Goal: Transaction & Acquisition: Purchase product/service

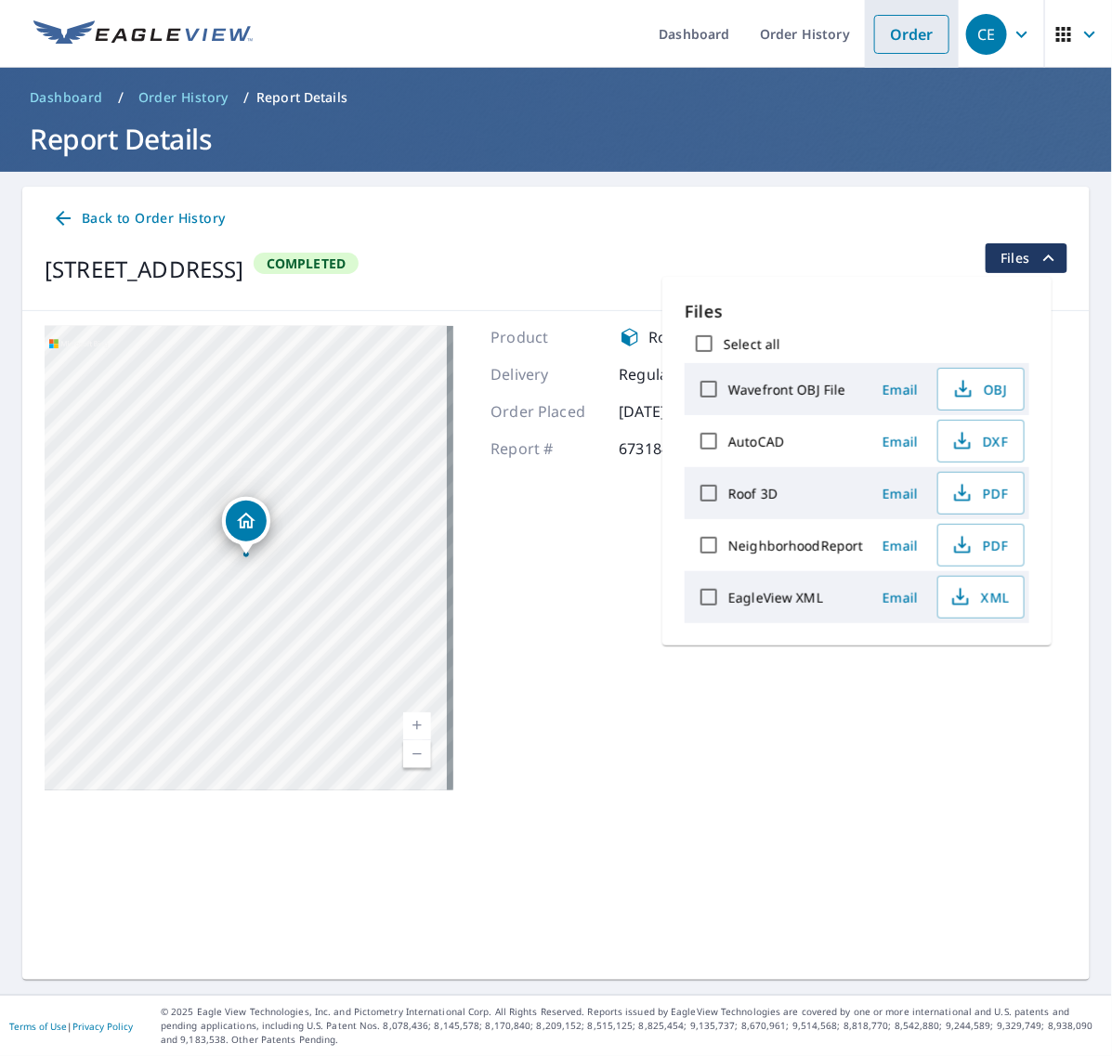
click at [889, 30] on link "Order" at bounding box center [911, 34] width 75 height 39
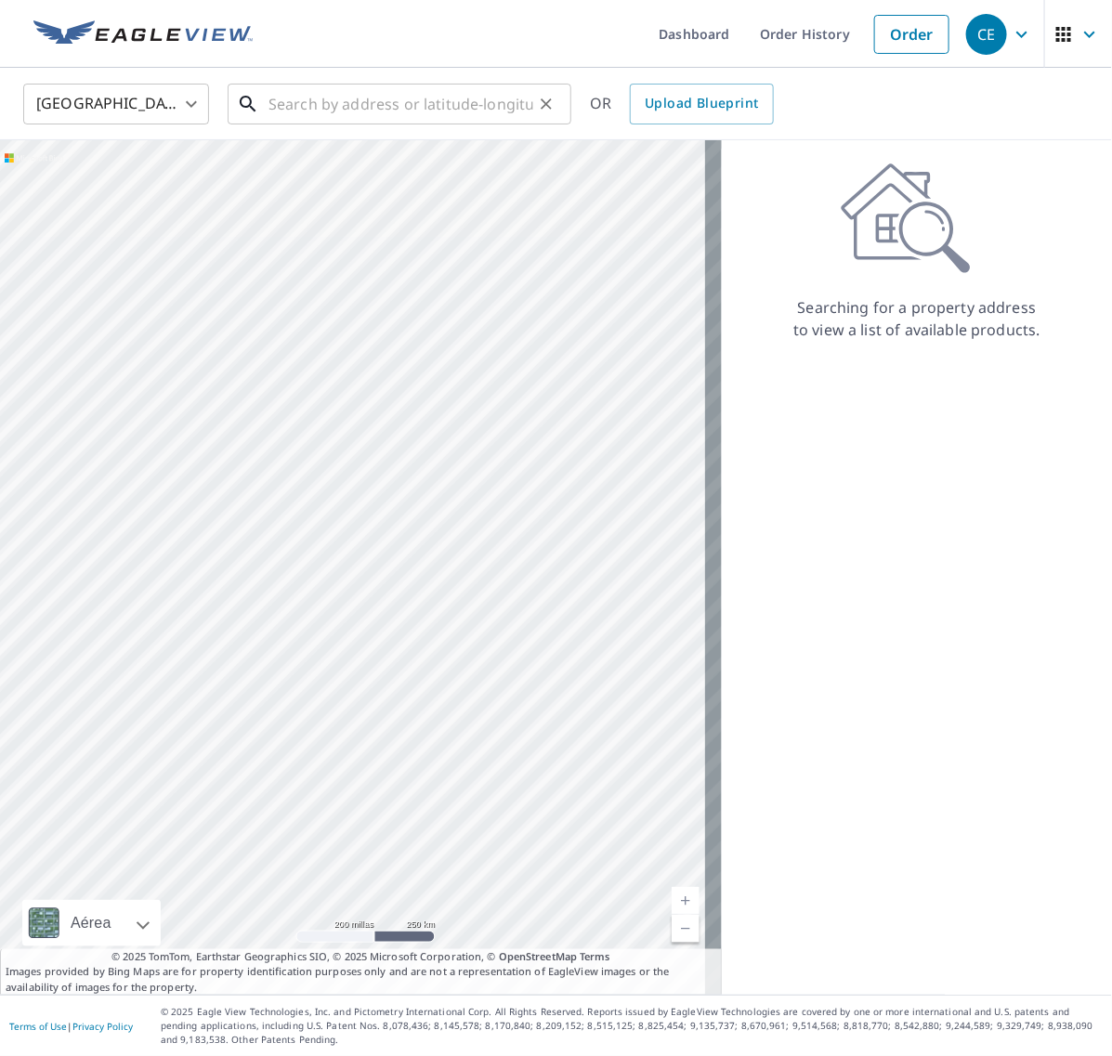
click at [333, 91] on input "text" at bounding box center [401, 104] width 265 height 52
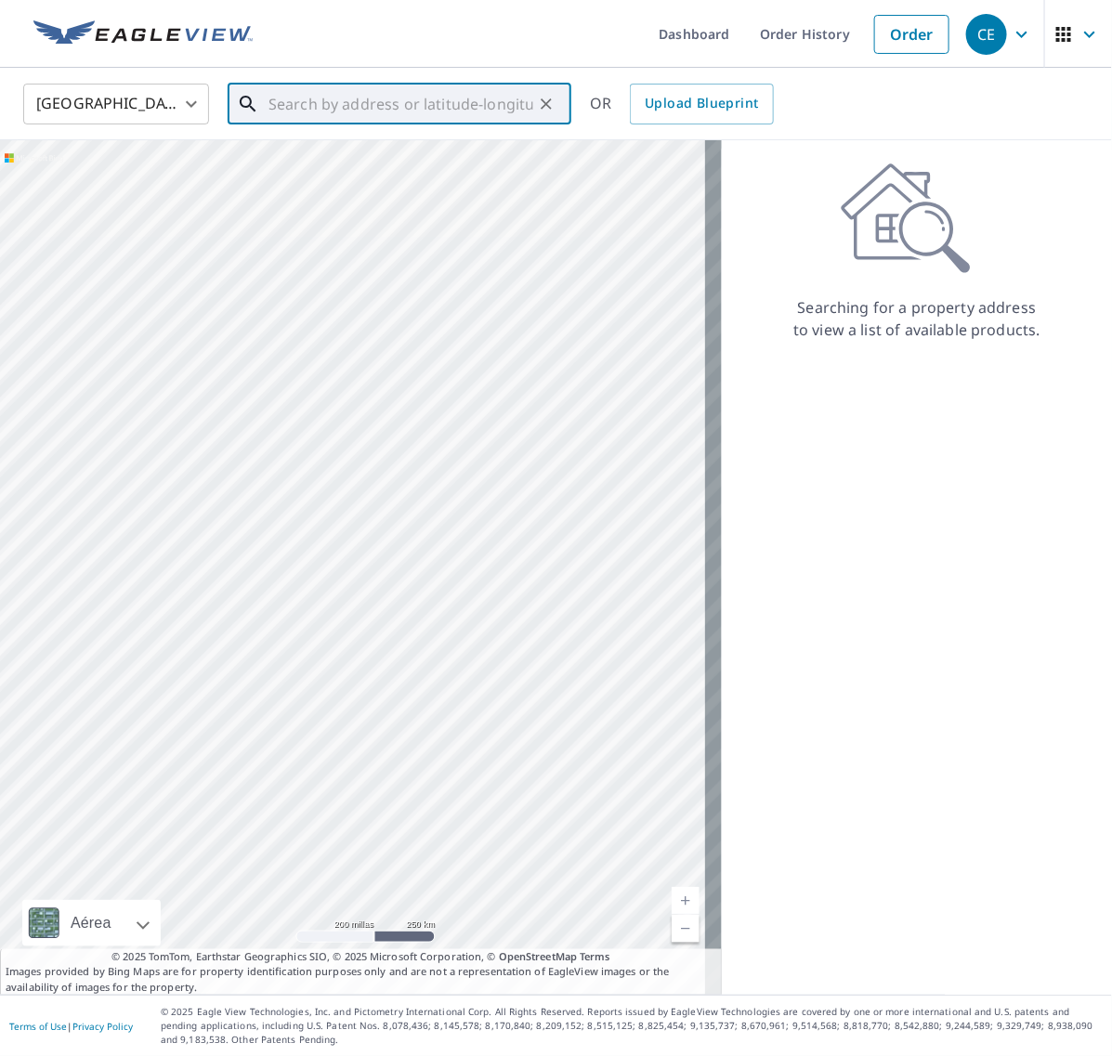
paste input "837 Flagler Dr"
click at [373, 164] on span "837 Flagler Dr" at bounding box center [411, 158] width 292 height 22
type input "[STREET_ADDRESS][PERSON_NAME]"
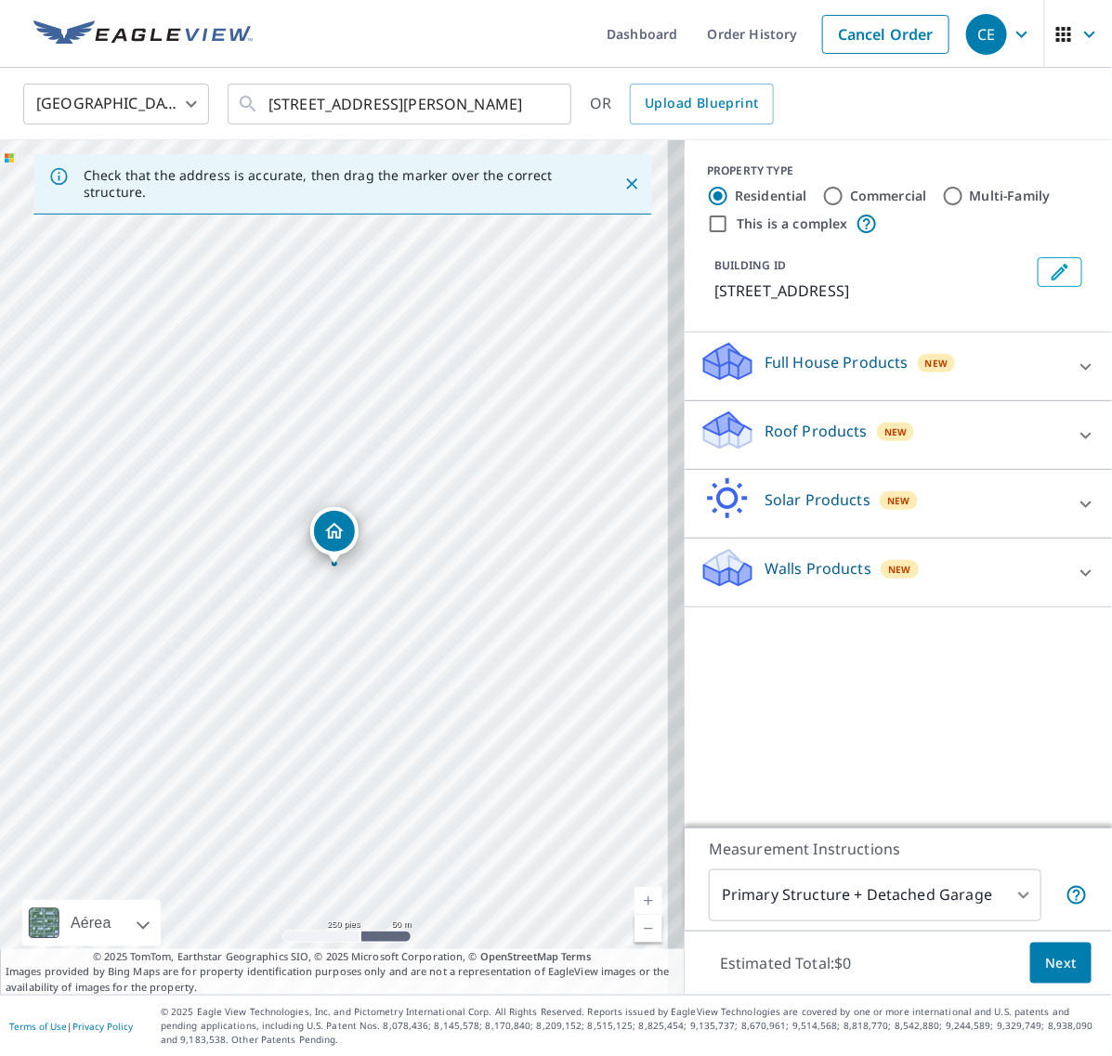
click at [1081, 429] on div at bounding box center [1086, 435] width 45 height 45
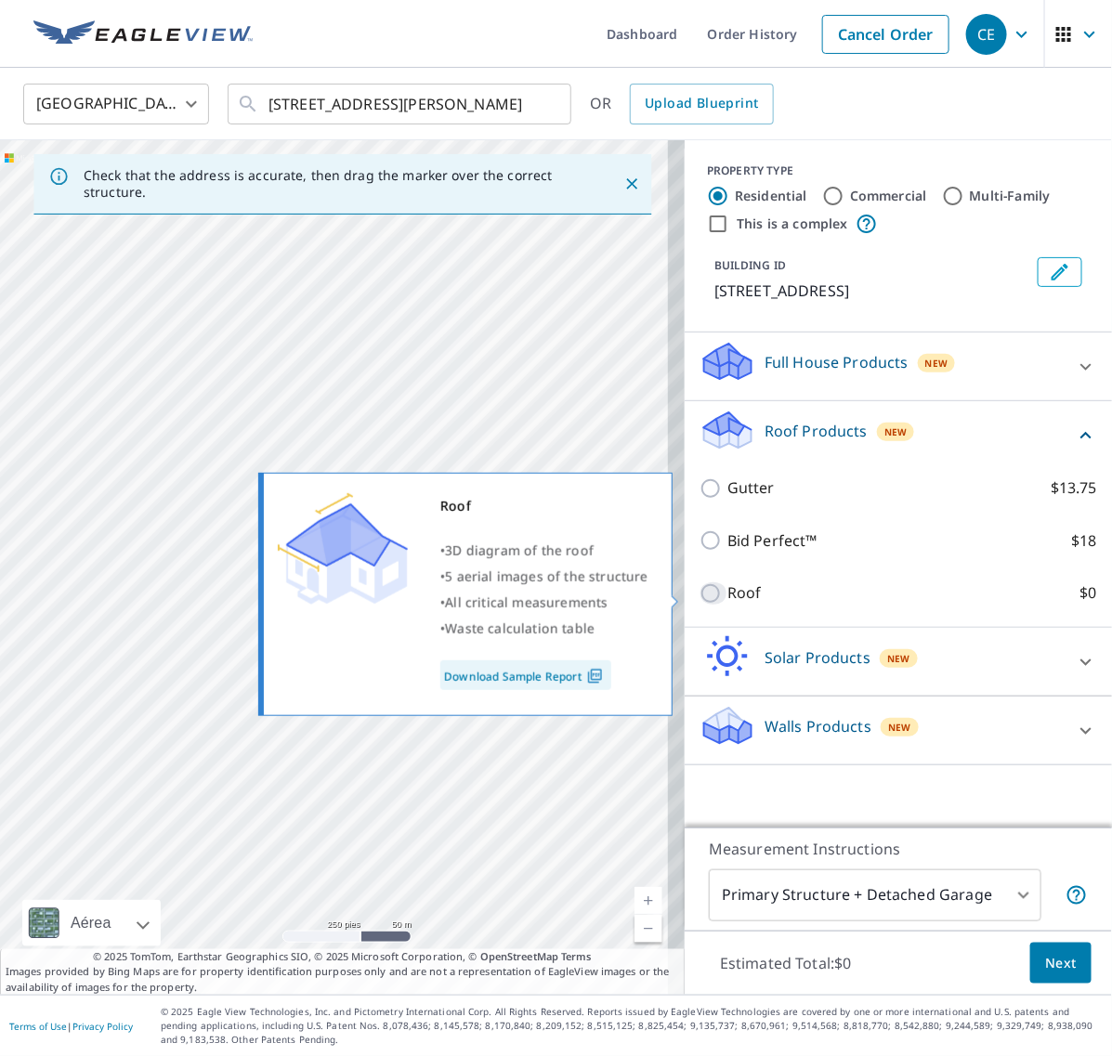
click at [700, 592] on input "Roof $0" at bounding box center [714, 594] width 28 height 22
checkbox input "true"
type input "3"
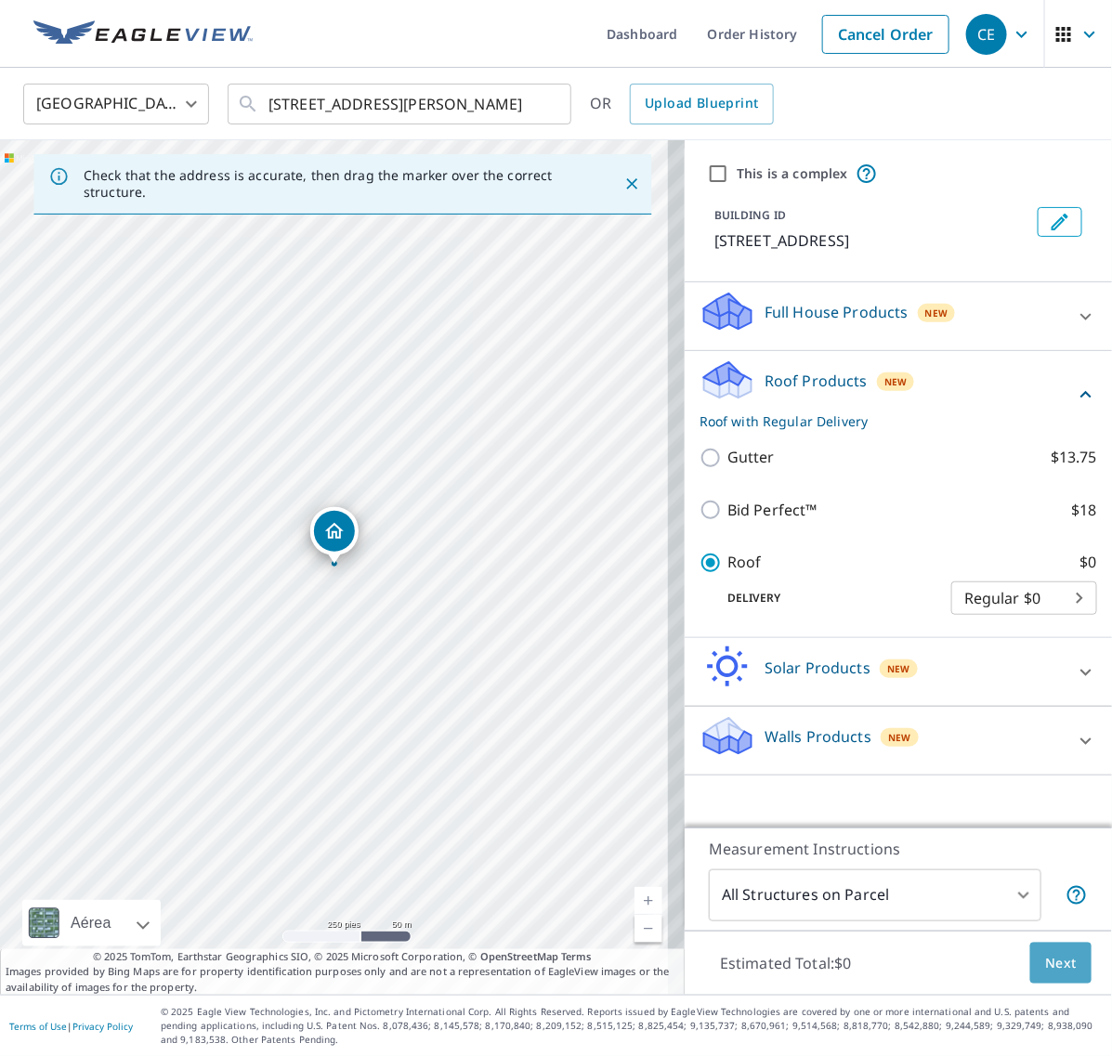
click at [1045, 964] on span "Next" at bounding box center [1061, 963] width 32 height 23
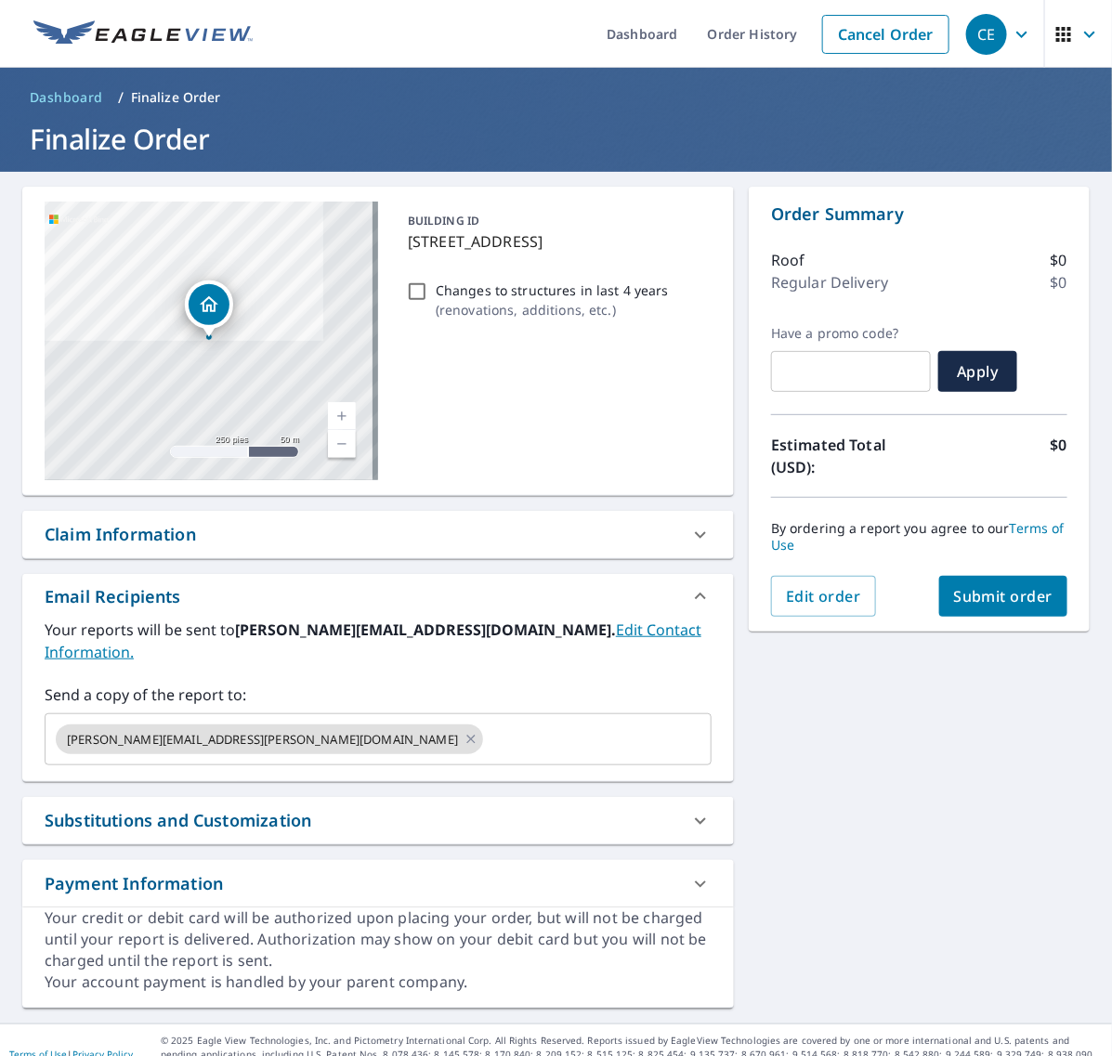
click at [1009, 595] on span "Submit order" at bounding box center [1003, 596] width 99 height 20
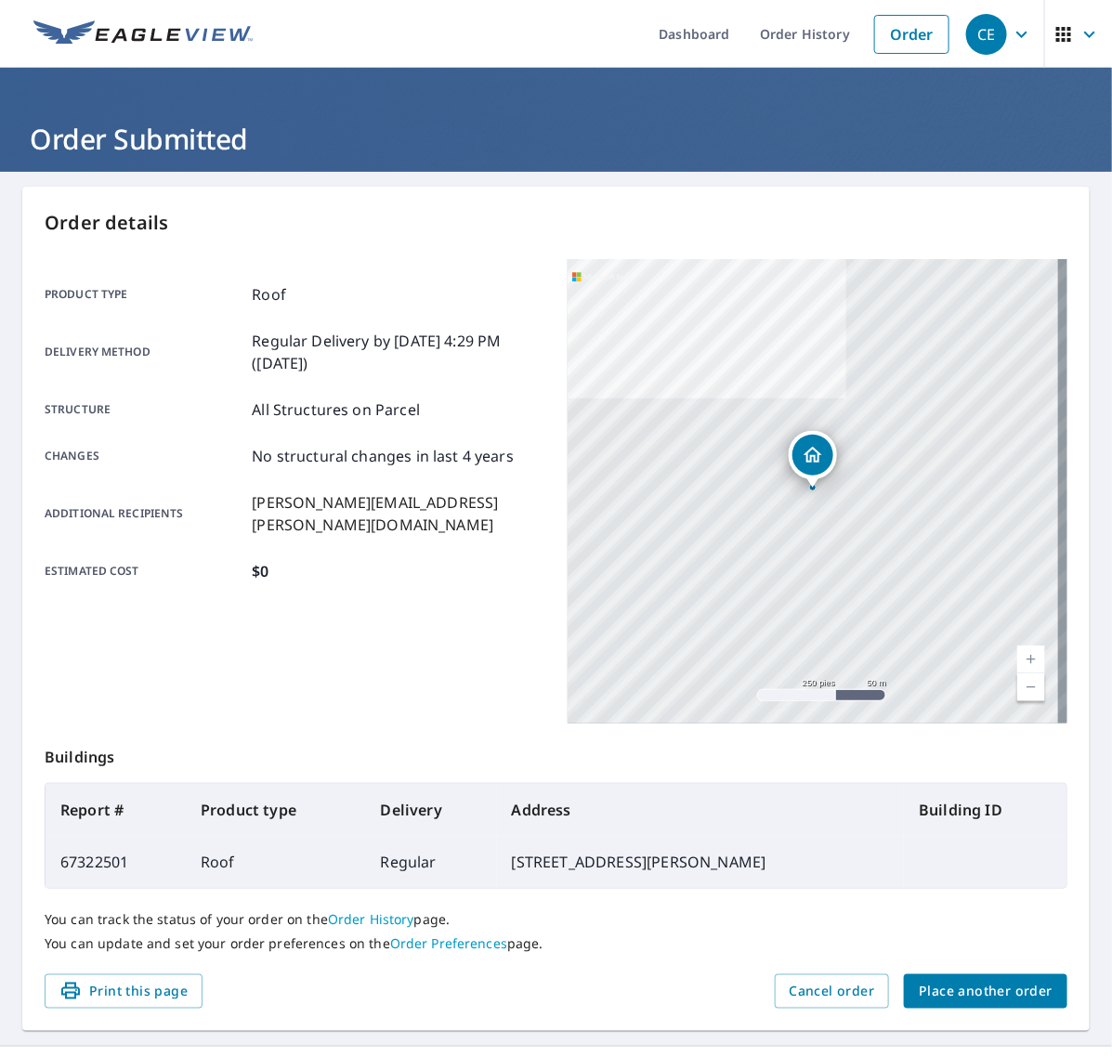
click at [941, 997] on span "Place another order" at bounding box center [986, 991] width 134 height 23
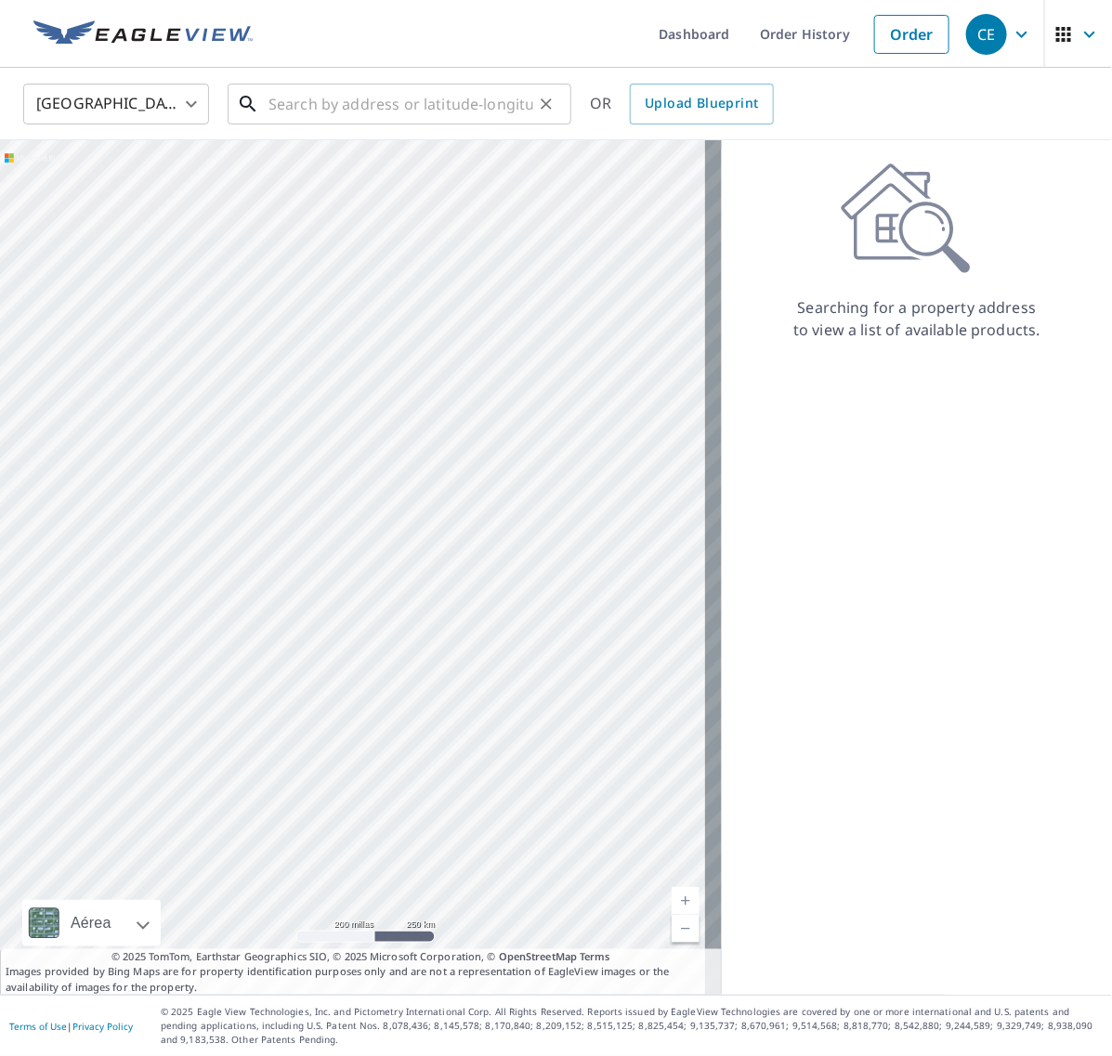
click at [386, 99] on input "text" at bounding box center [401, 104] width 265 height 52
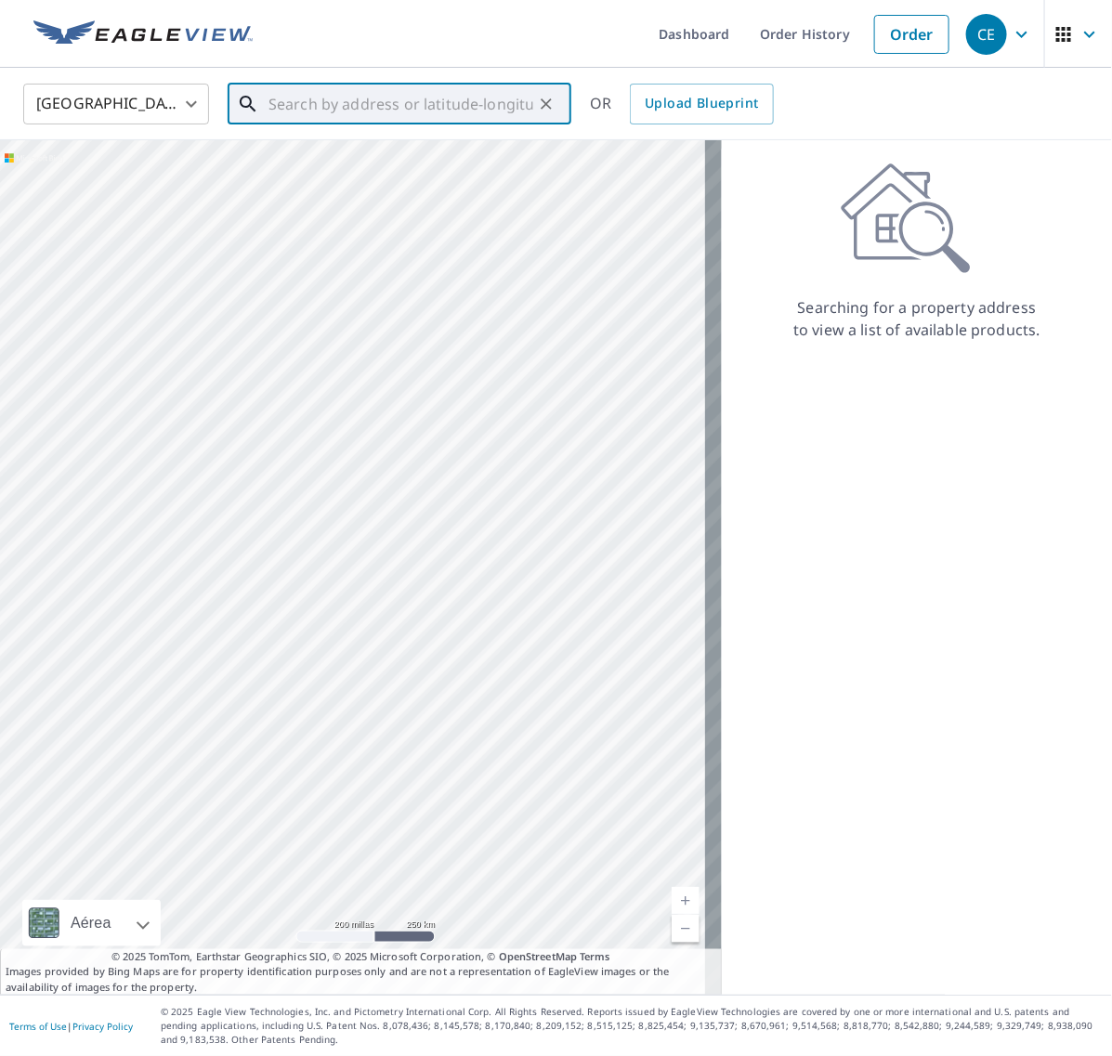
paste input "[STREET_ADDRESS][PERSON_NAME]"
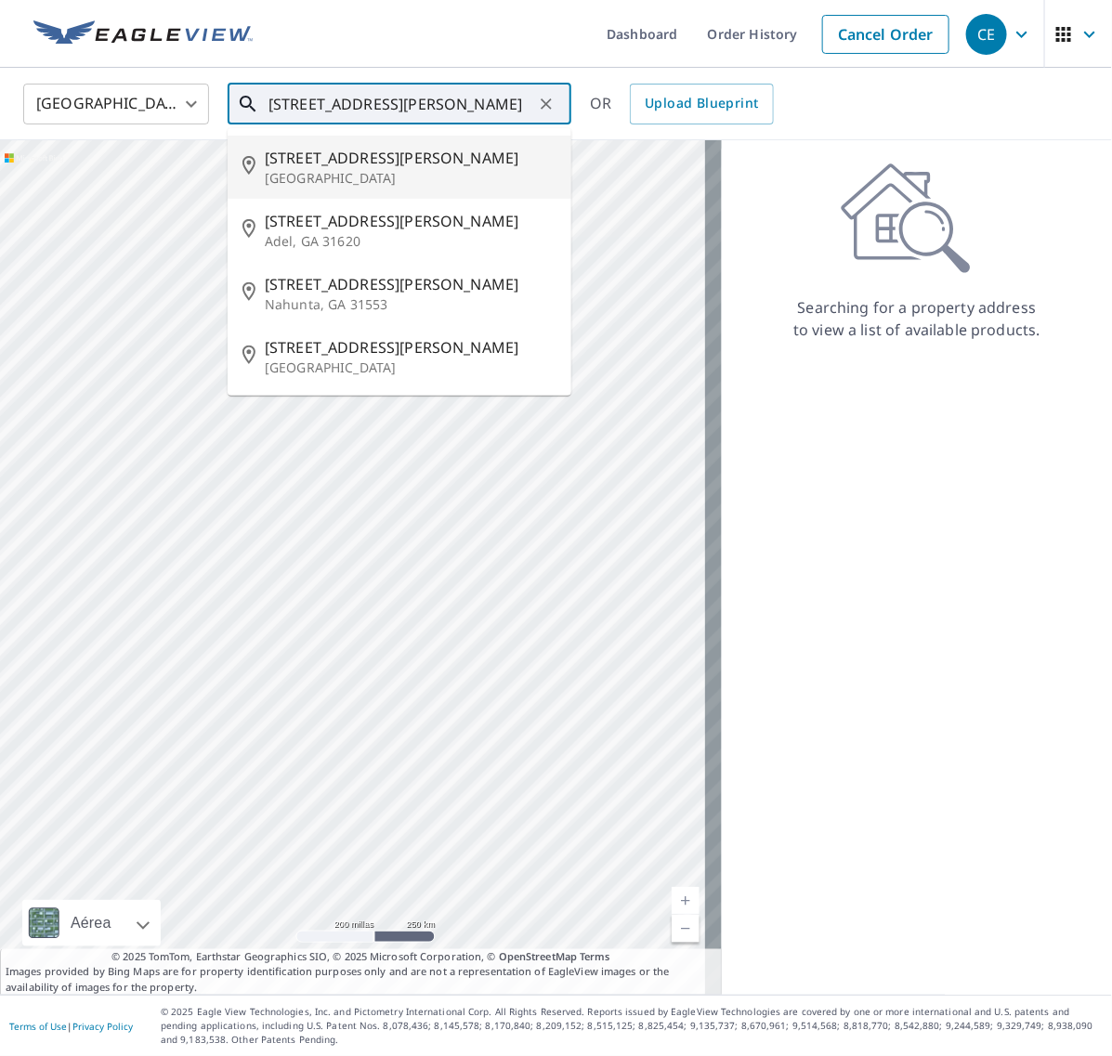
click at [377, 173] on p "[GEOGRAPHIC_DATA]" at bounding box center [411, 178] width 292 height 19
type input "[STREET_ADDRESS][PERSON_NAME]"
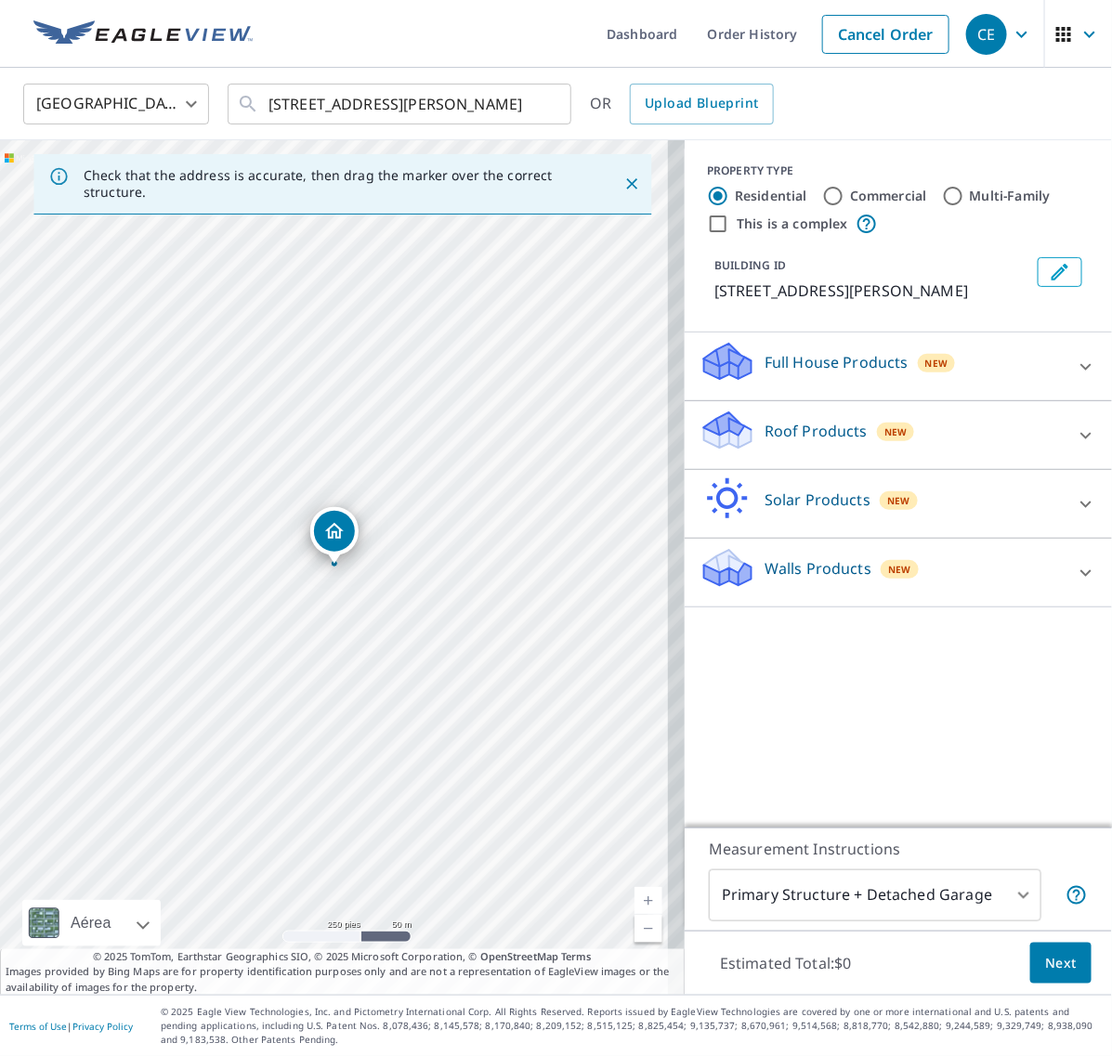
click at [1075, 428] on icon at bounding box center [1086, 436] width 22 height 22
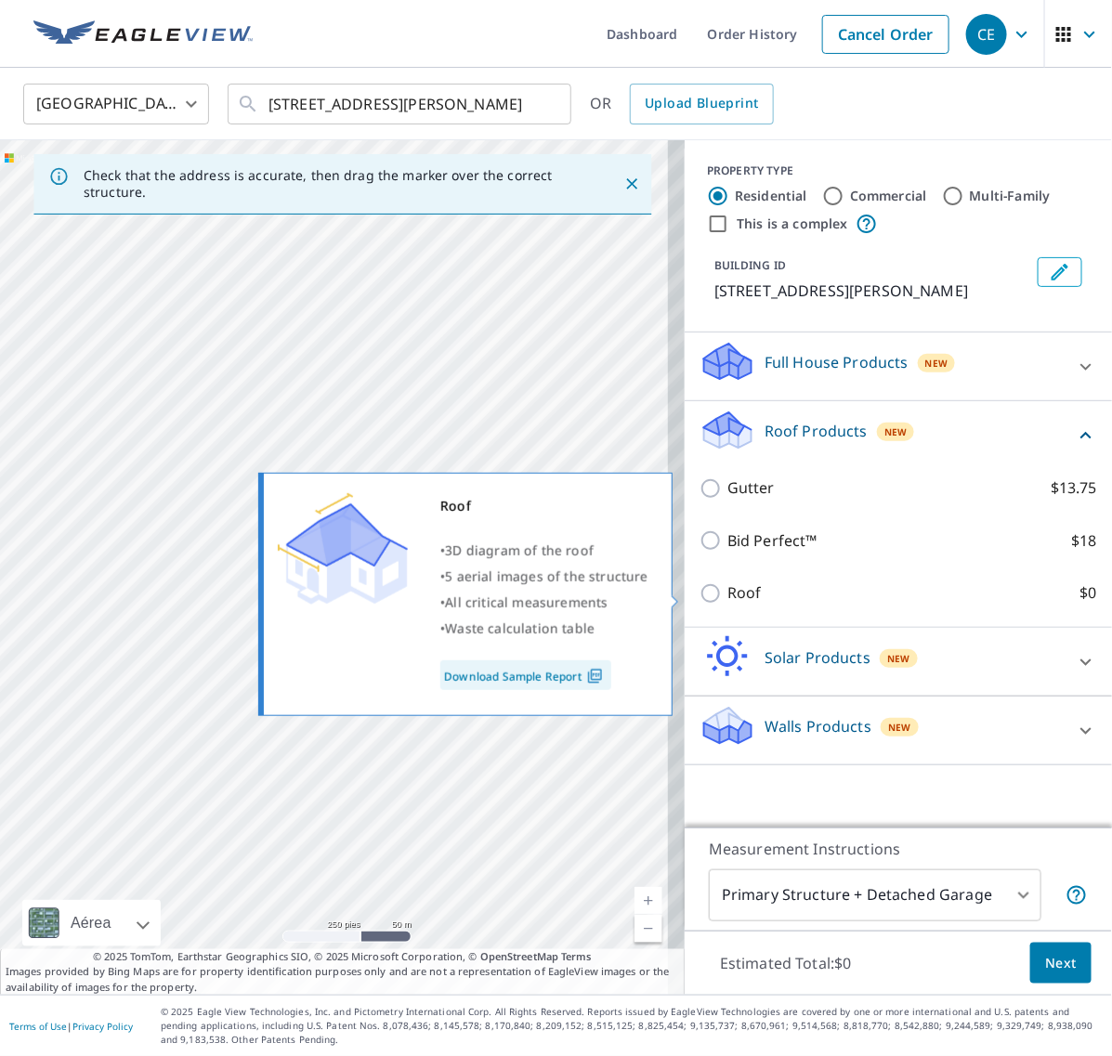
click at [700, 601] on input "Roof $0" at bounding box center [714, 594] width 28 height 22
checkbox input "true"
type input "3"
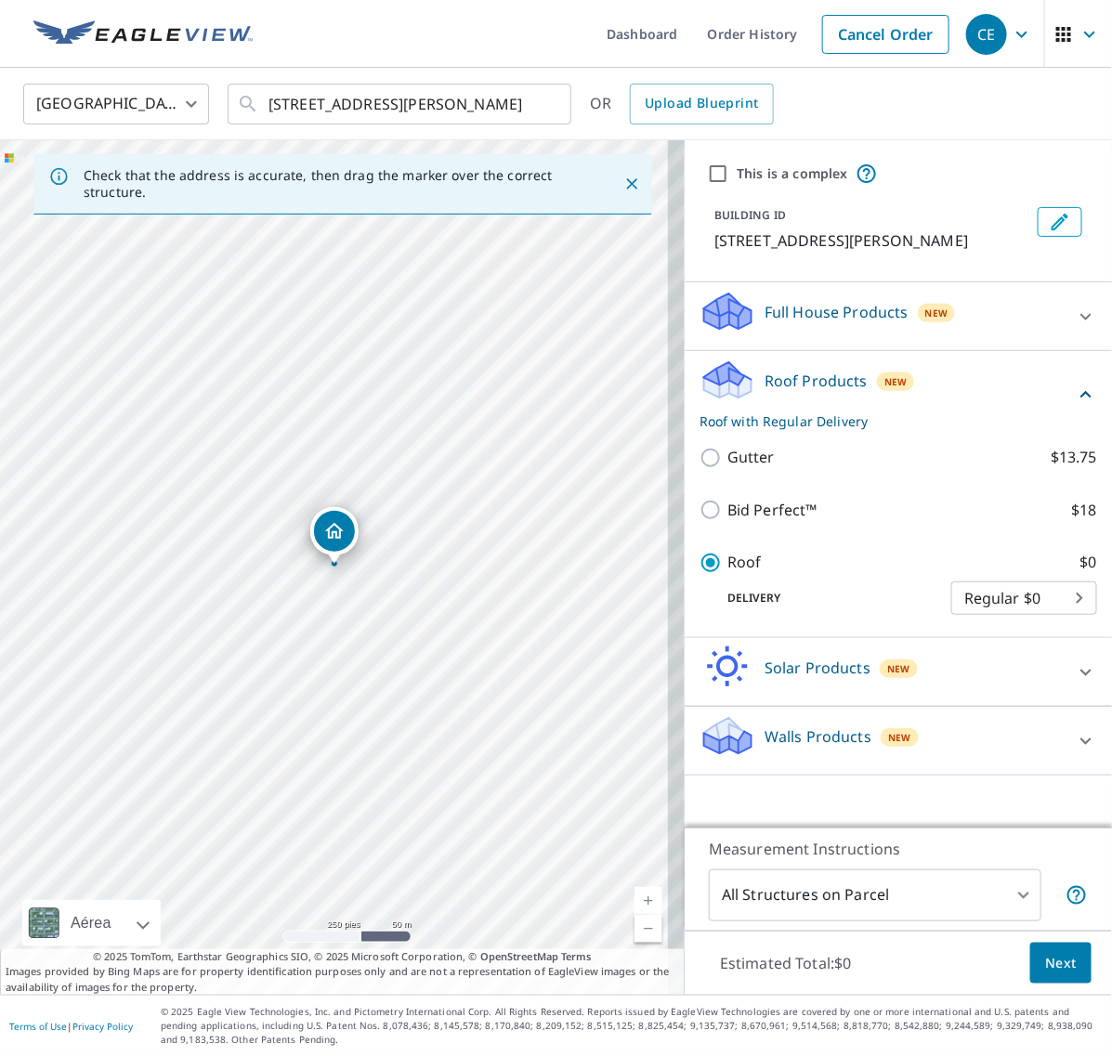
click at [1059, 969] on span "Next" at bounding box center [1061, 963] width 32 height 23
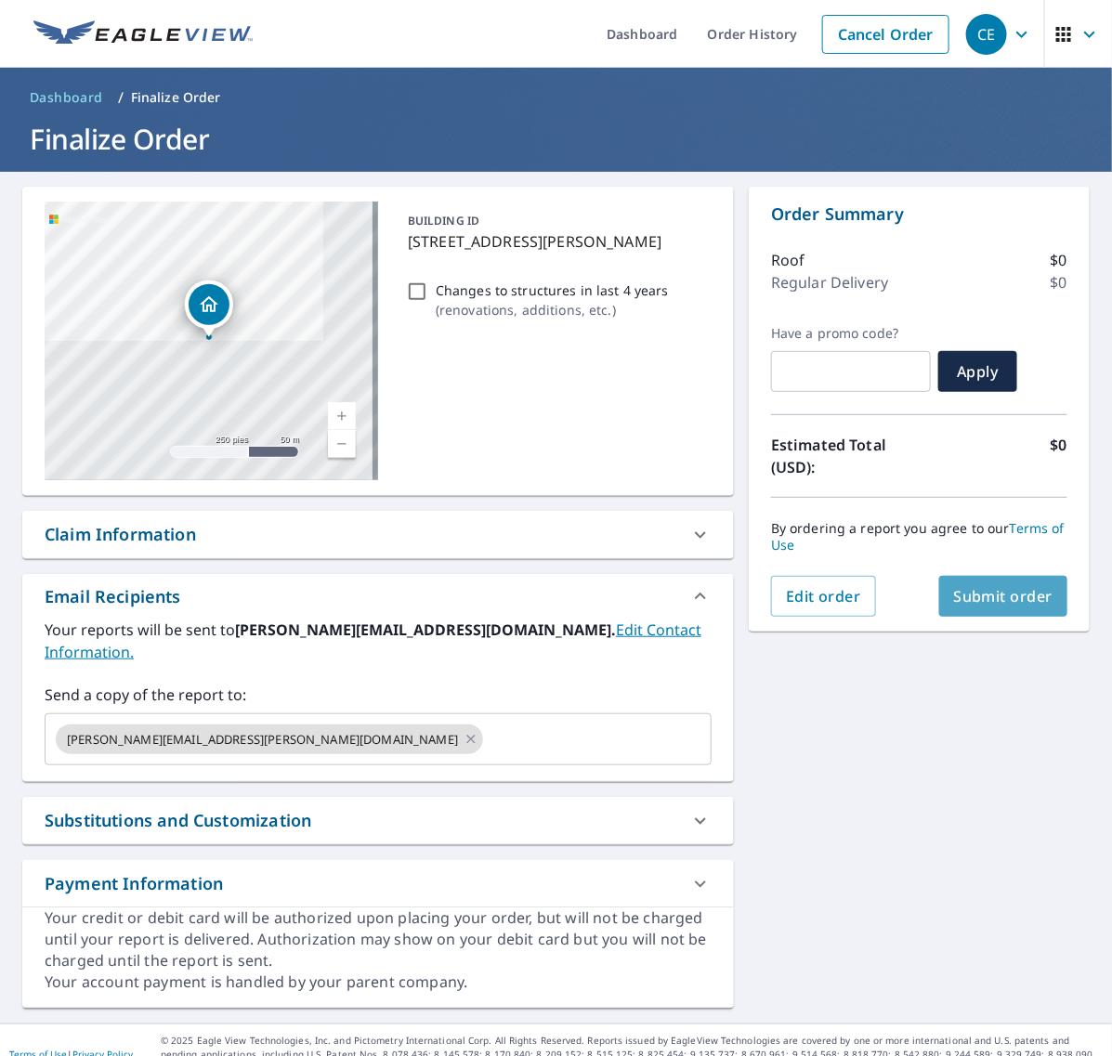
click at [994, 599] on span "Submit order" at bounding box center [1003, 596] width 99 height 20
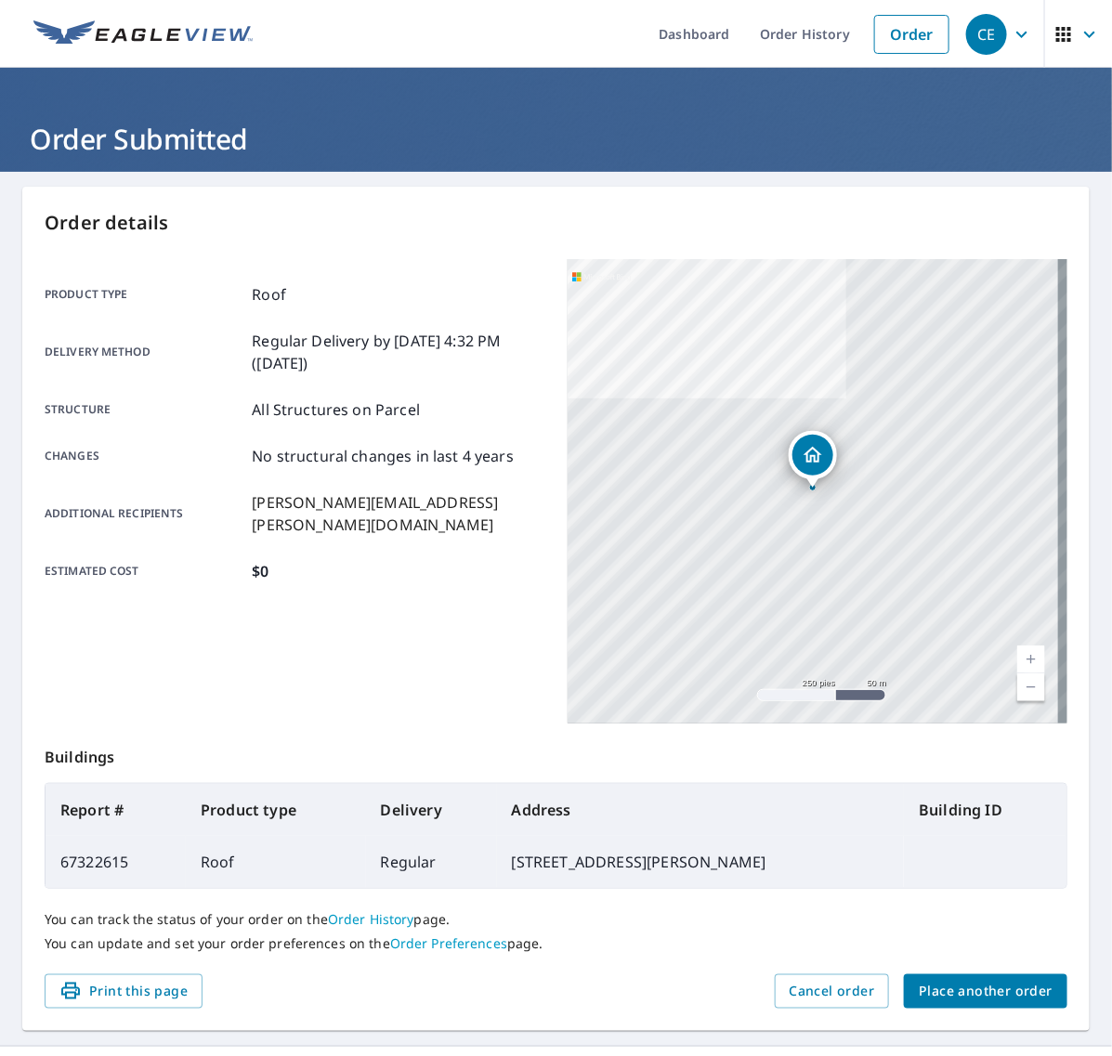
click at [955, 995] on span "Place another order" at bounding box center [986, 991] width 134 height 23
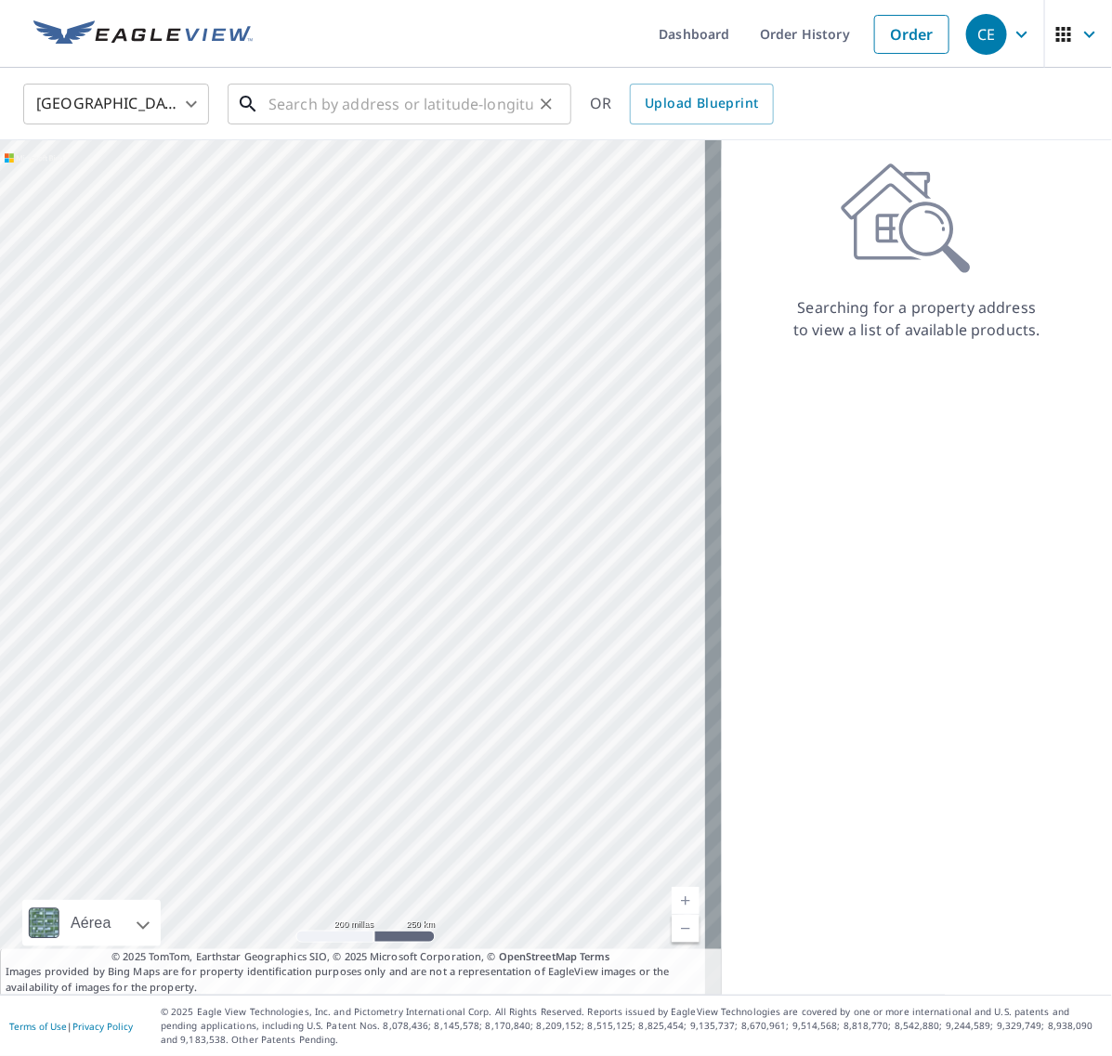
click at [370, 103] on input "text" at bounding box center [401, 104] width 265 height 52
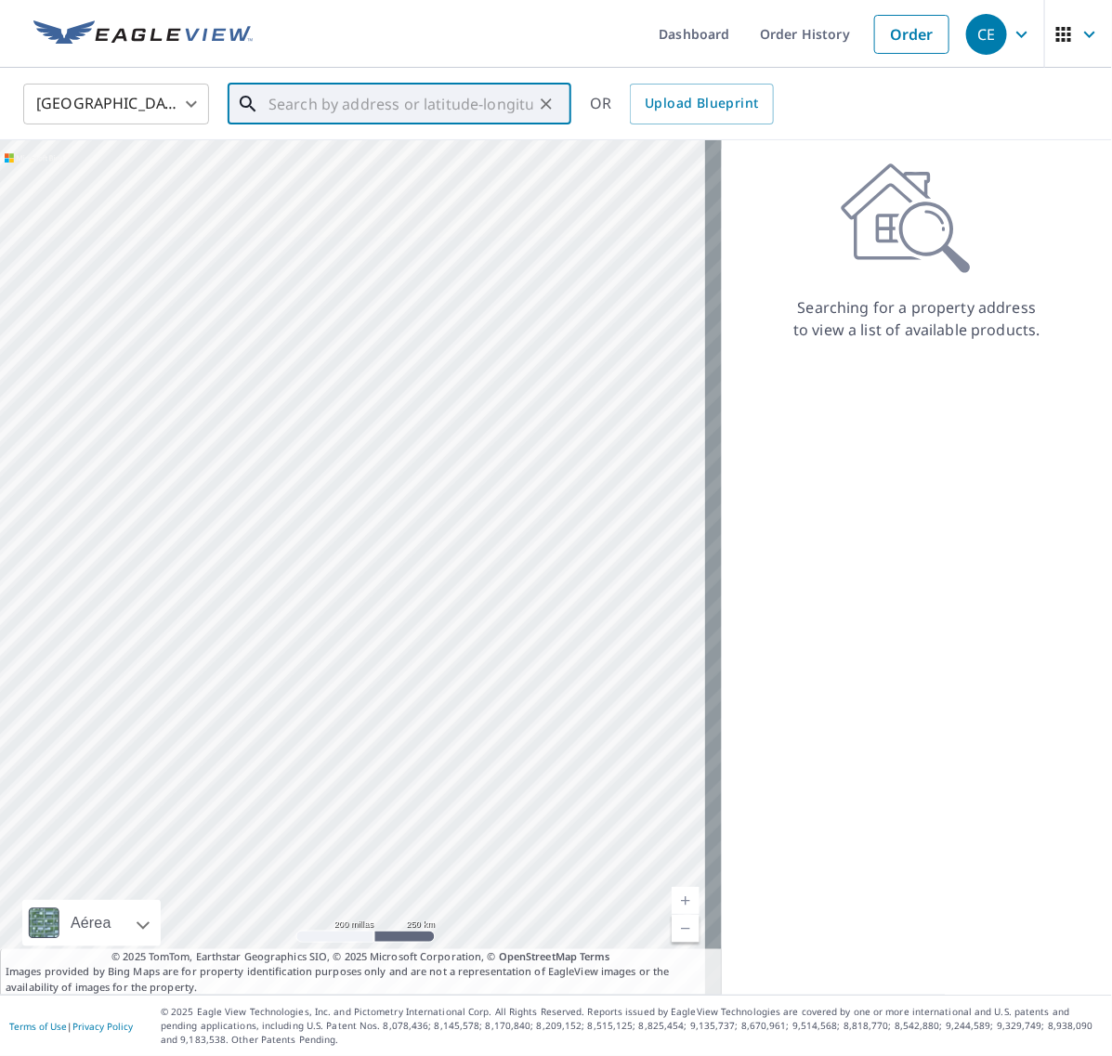
paste input "[GEOGRAPHIC_DATA]"
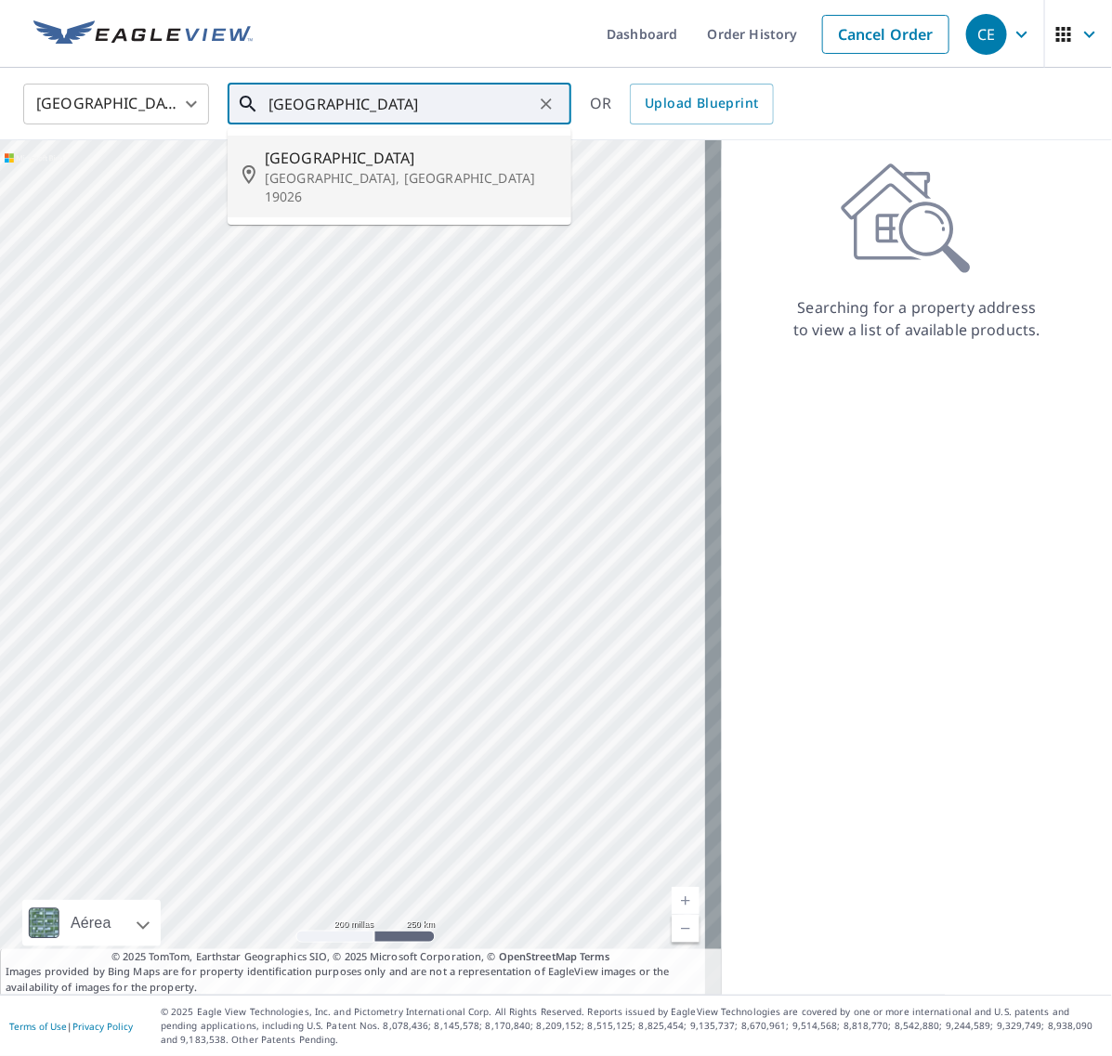
click at [377, 174] on p "[GEOGRAPHIC_DATA], [GEOGRAPHIC_DATA] 19026" at bounding box center [411, 187] width 292 height 37
type input "[STREET_ADDRESS]"
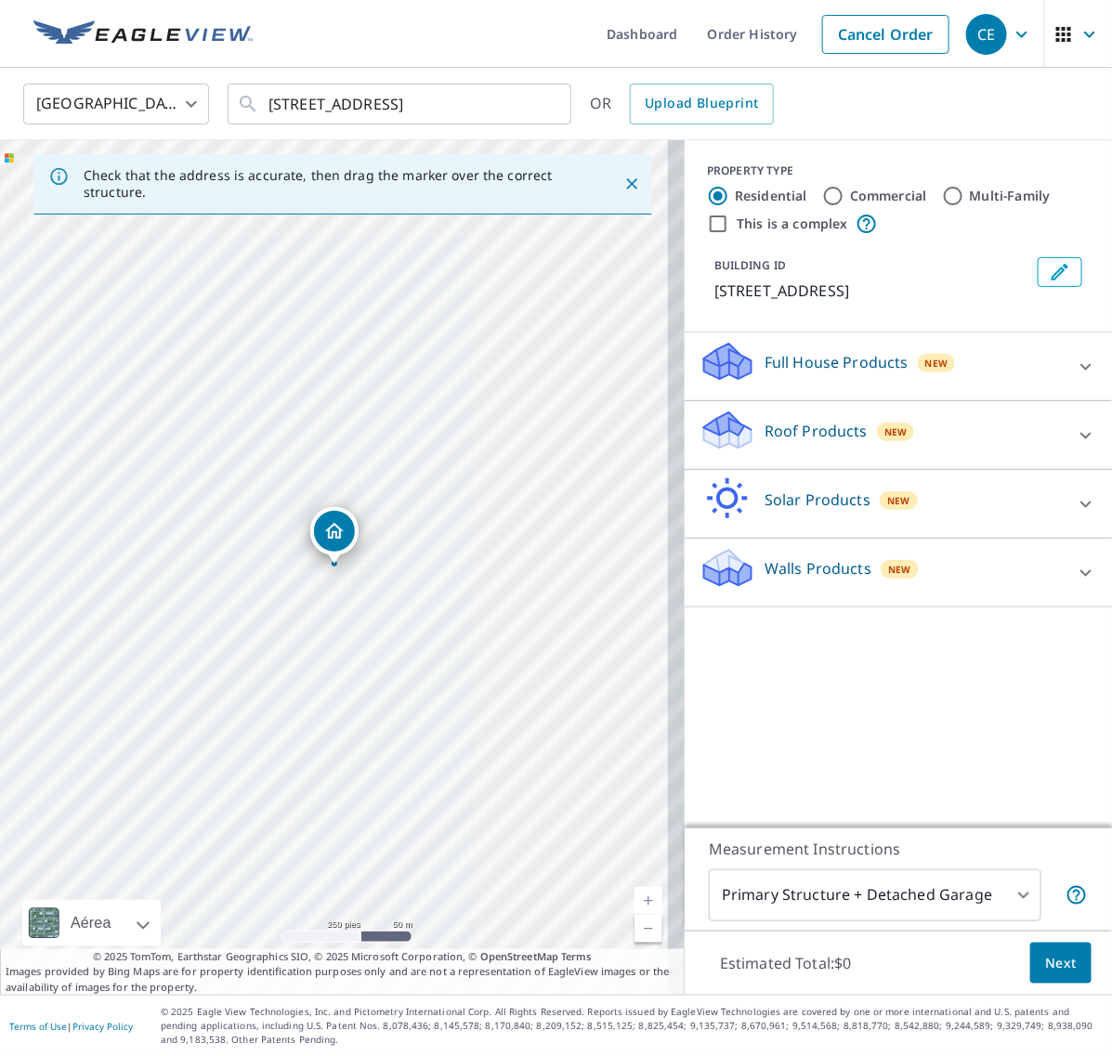
click at [1081, 438] on icon at bounding box center [1086, 435] width 11 height 7
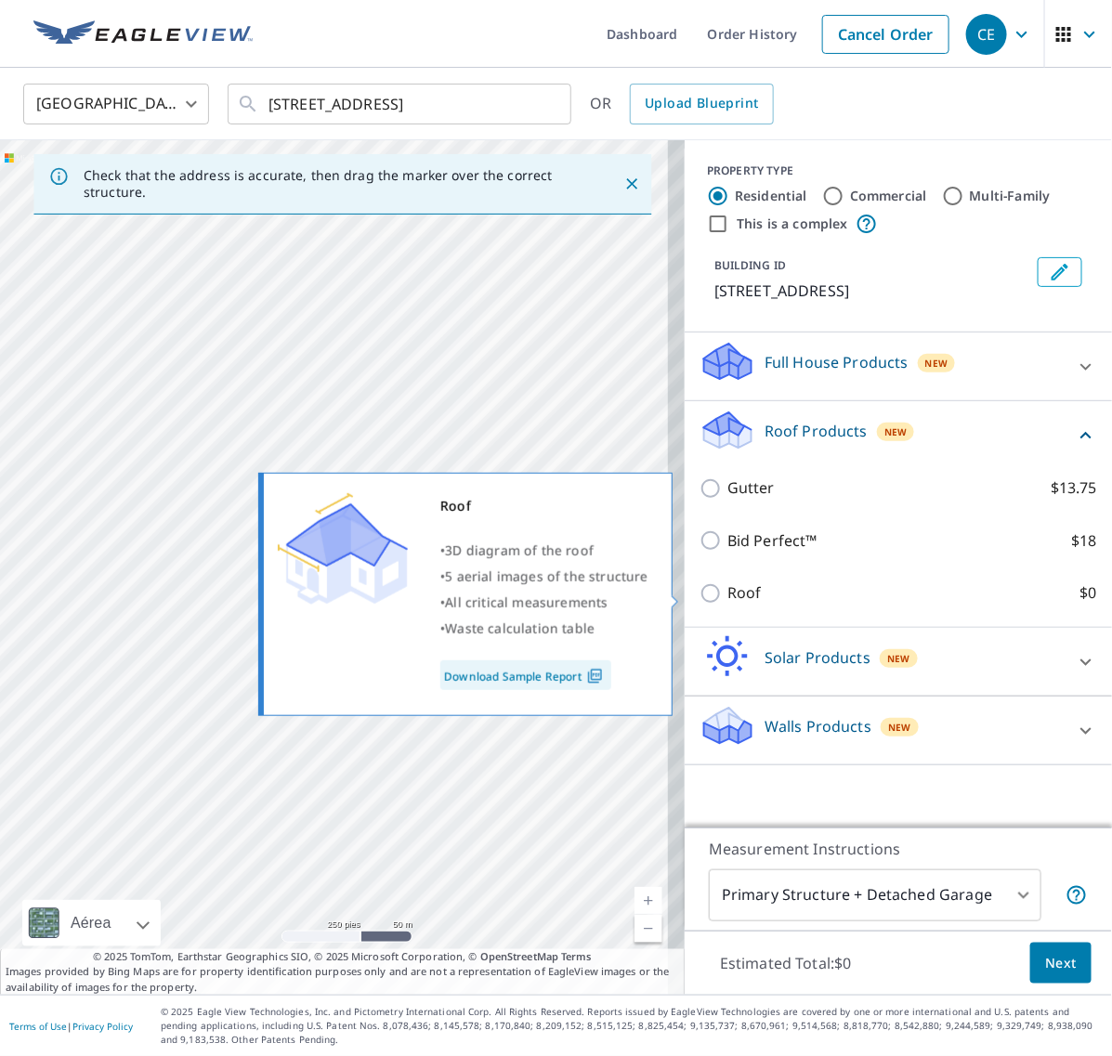
click at [700, 591] on input "Roof $0" at bounding box center [714, 594] width 28 height 22
checkbox input "true"
type input "3"
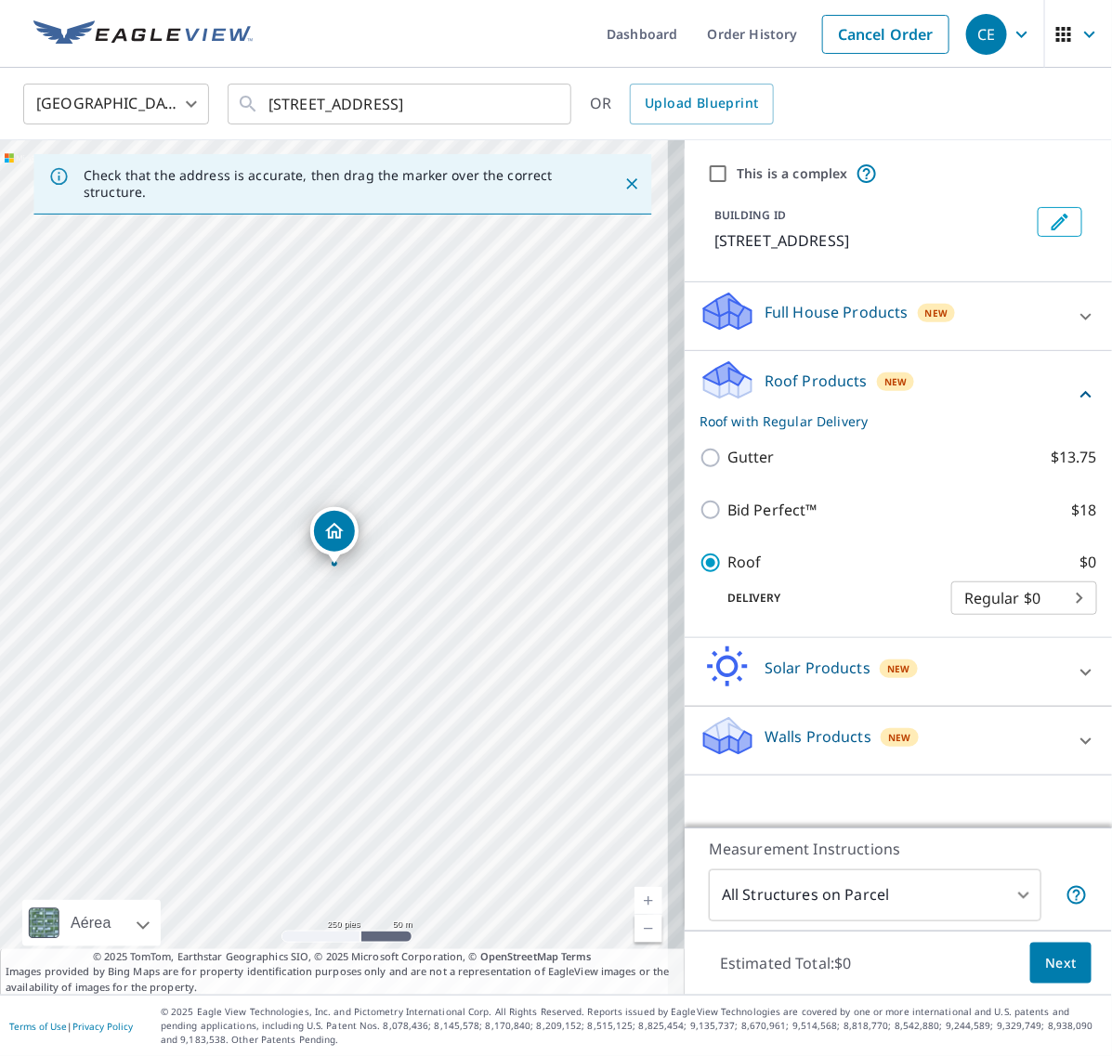
click at [1045, 955] on span "Next" at bounding box center [1061, 963] width 32 height 23
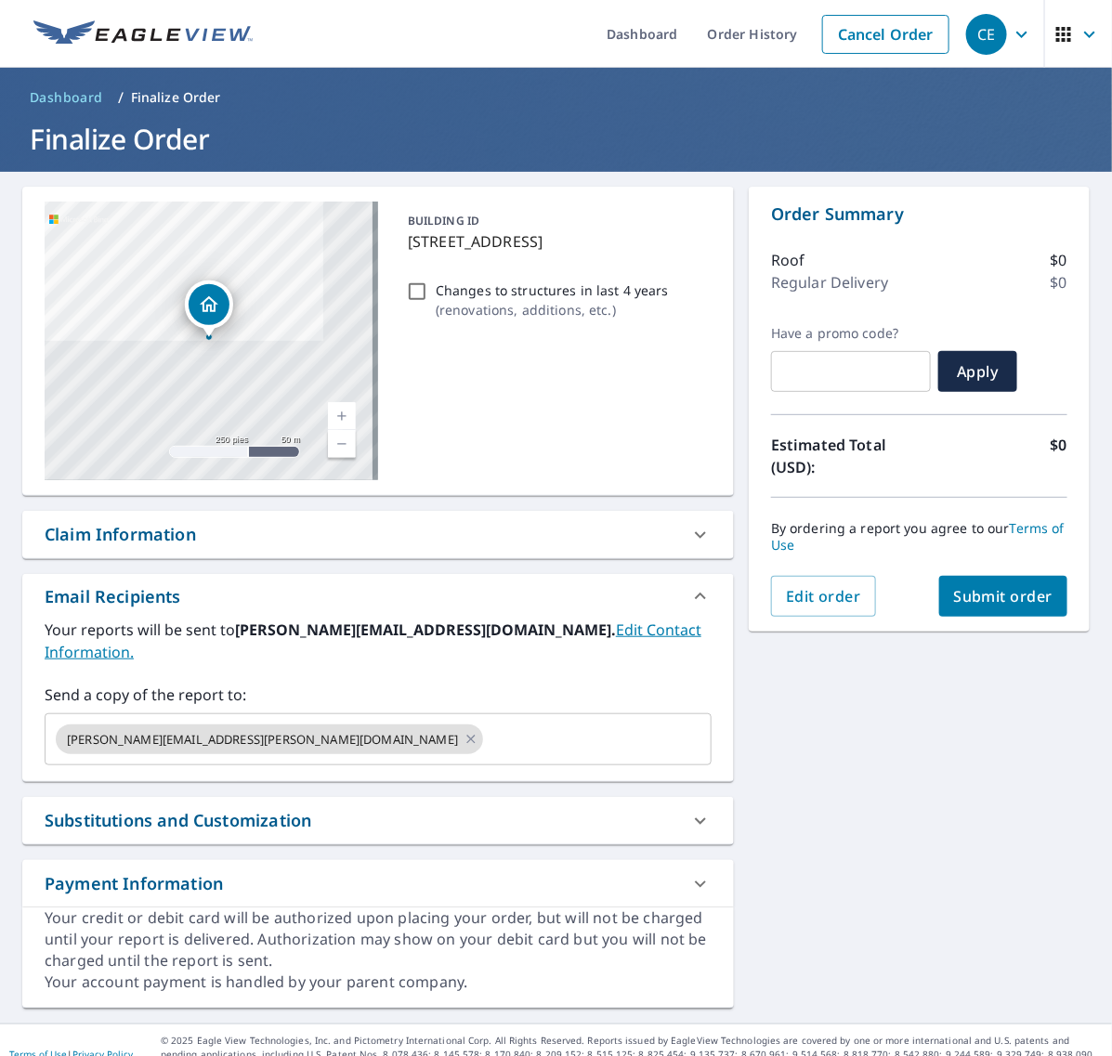
click at [1009, 604] on span "Submit order" at bounding box center [1003, 596] width 99 height 20
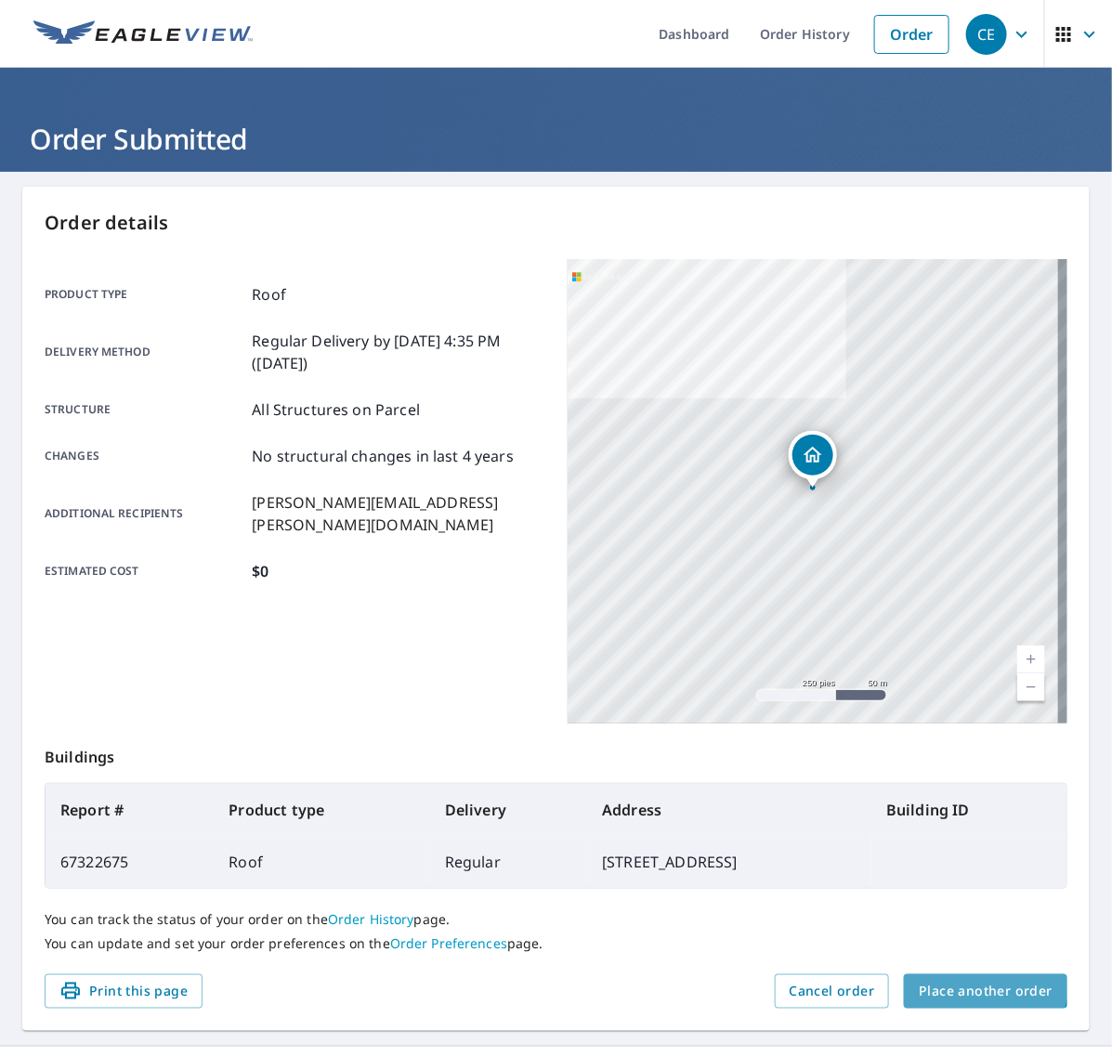
click at [964, 982] on span "Place another order" at bounding box center [986, 991] width 134 height 23
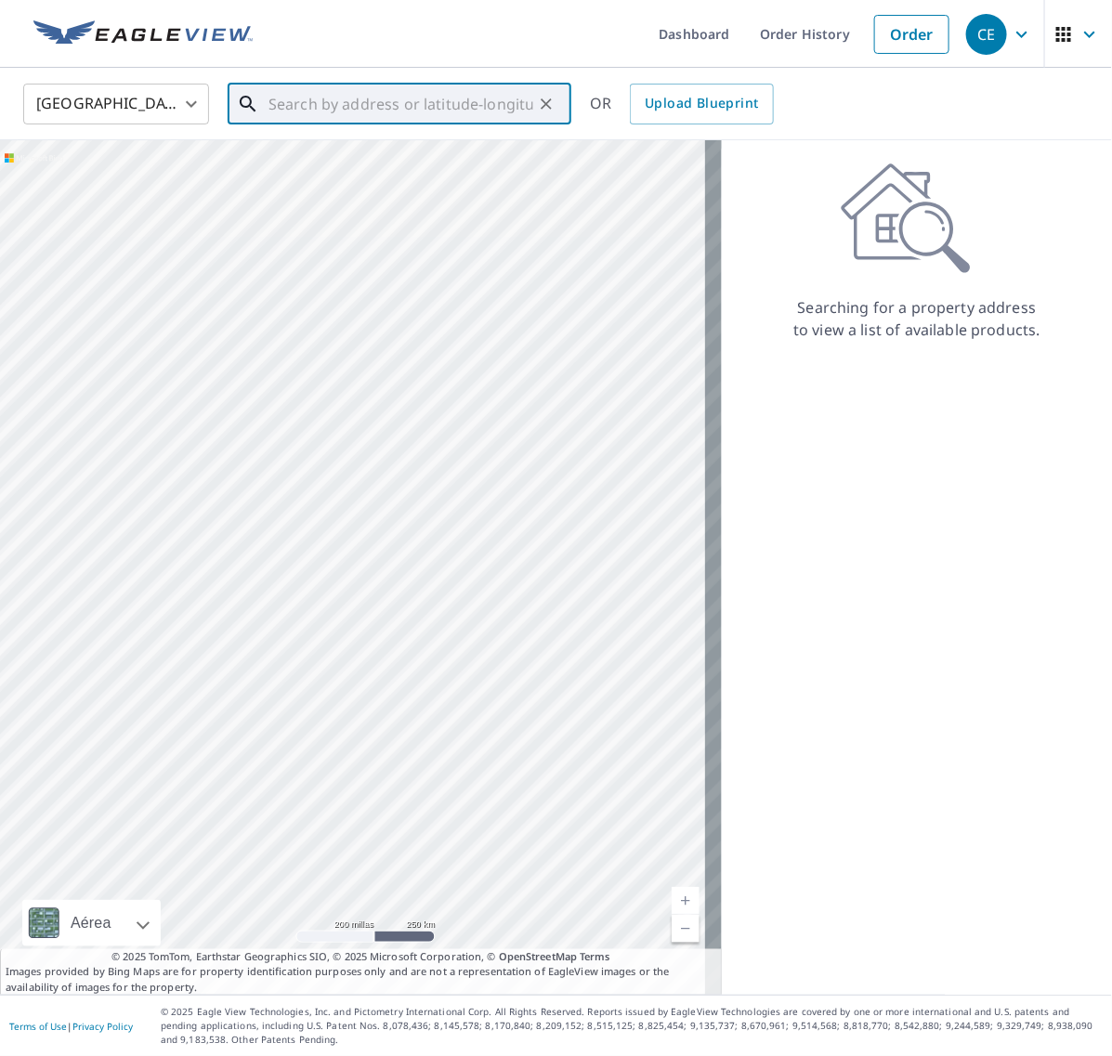
click at [327, 100] on input "text" at bounding box center [401, 104] width 265 height 52
paste input "1559 [GEOGRAPHIC_DATA]"
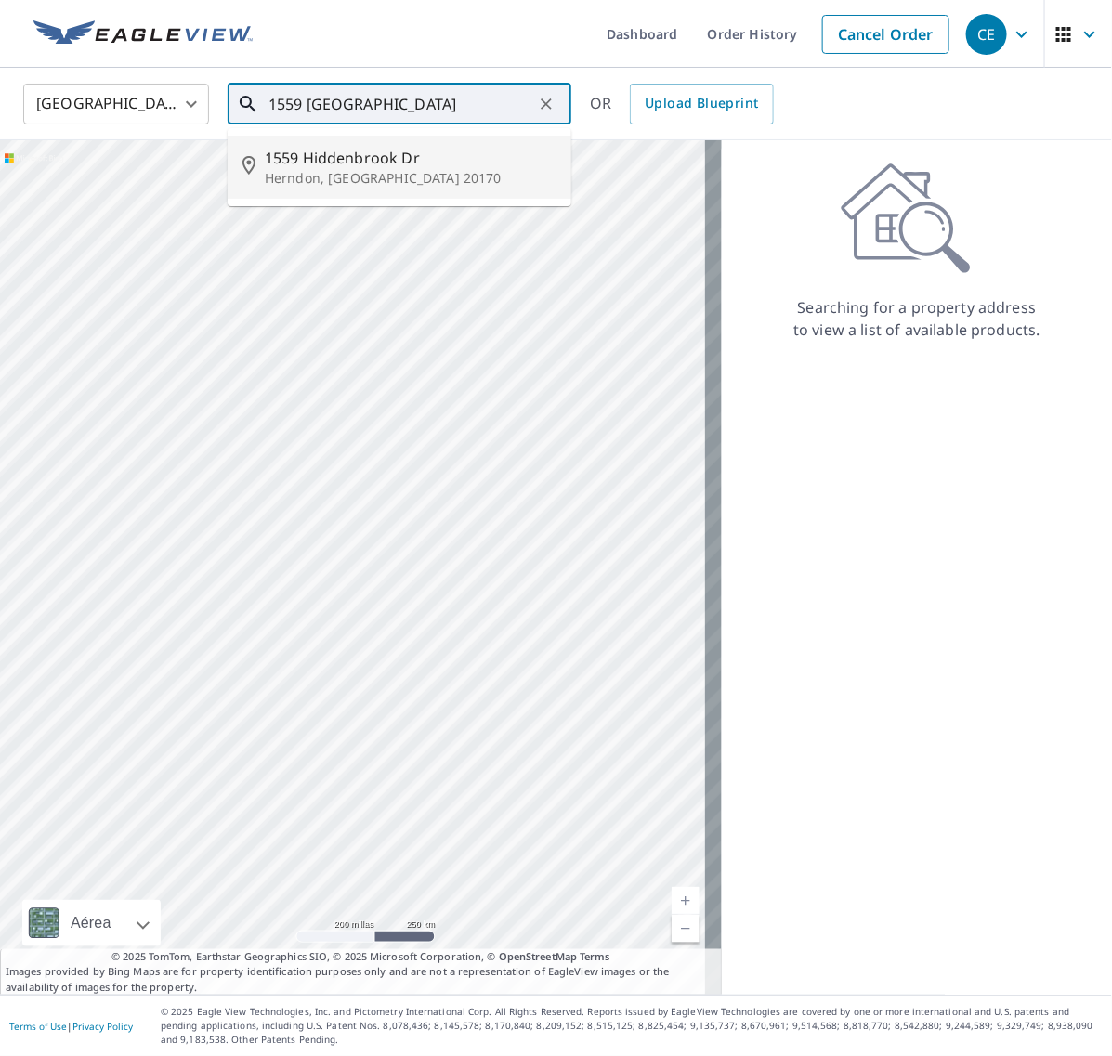
click at [367, 170] on p "Herndon, [GEOGRAPHIC_DATA] 20170" at bounding box center [411, 178] width 292 height 19
type input "1559 Hiddenbrook Dr [PERSON_NAME], [GEOGRAPHIC_DATA] 20170"
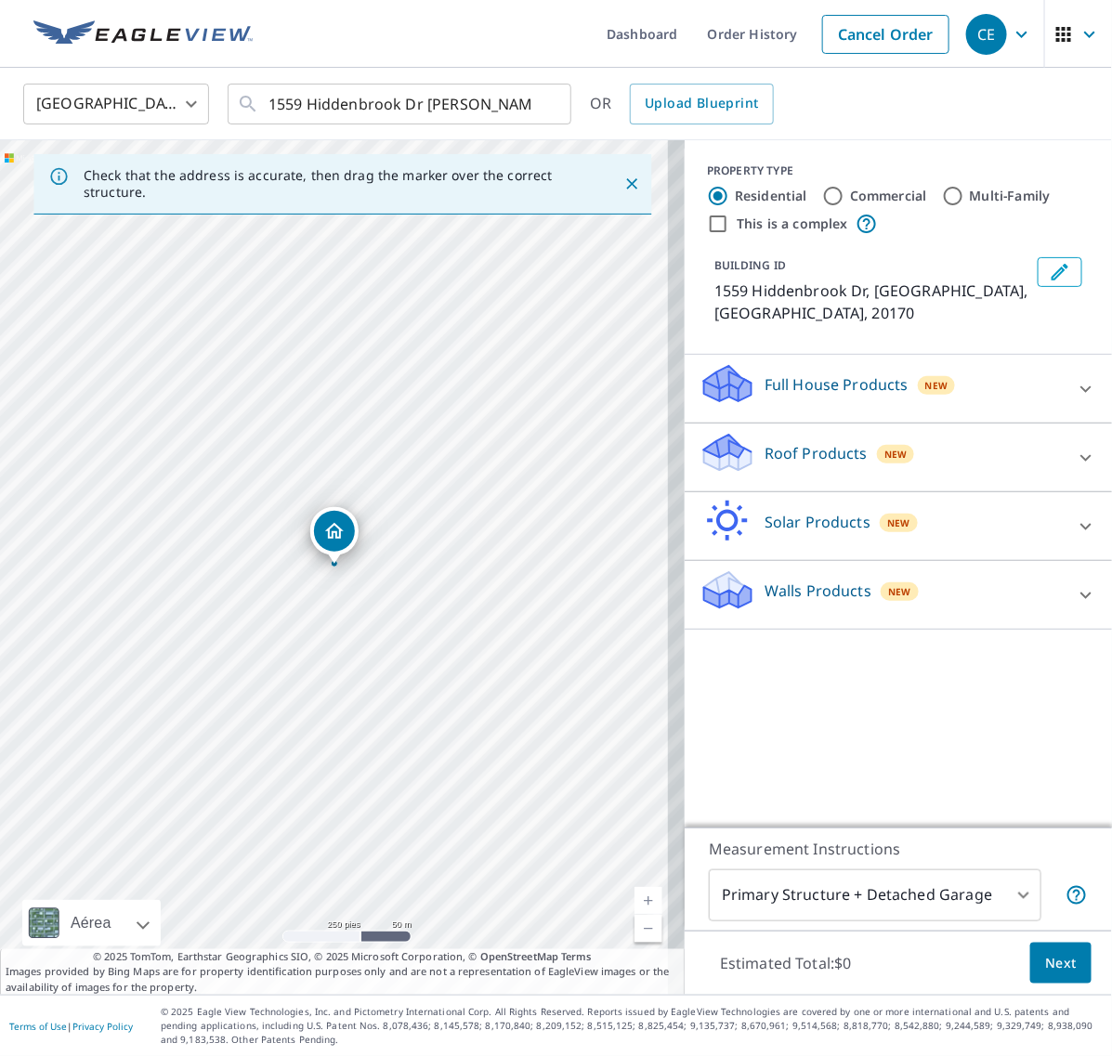
click at [1068, 448] on div at bounding box center [1086, 458] width 45 height 45
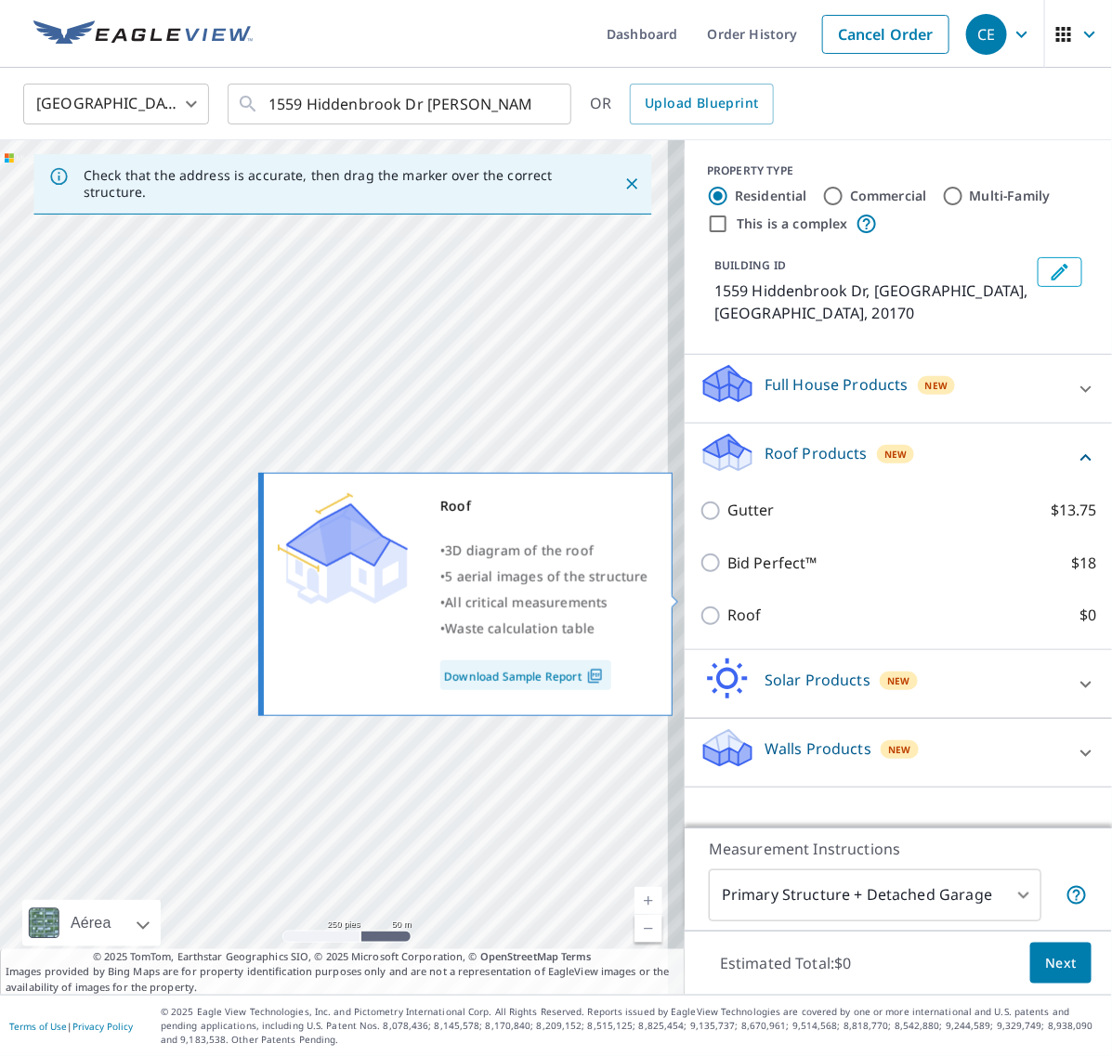
click at [700, 605] on input "Roof $0" at bounding box center [714, 616] width 28 height 22
checkbox input "true"
type input "3"
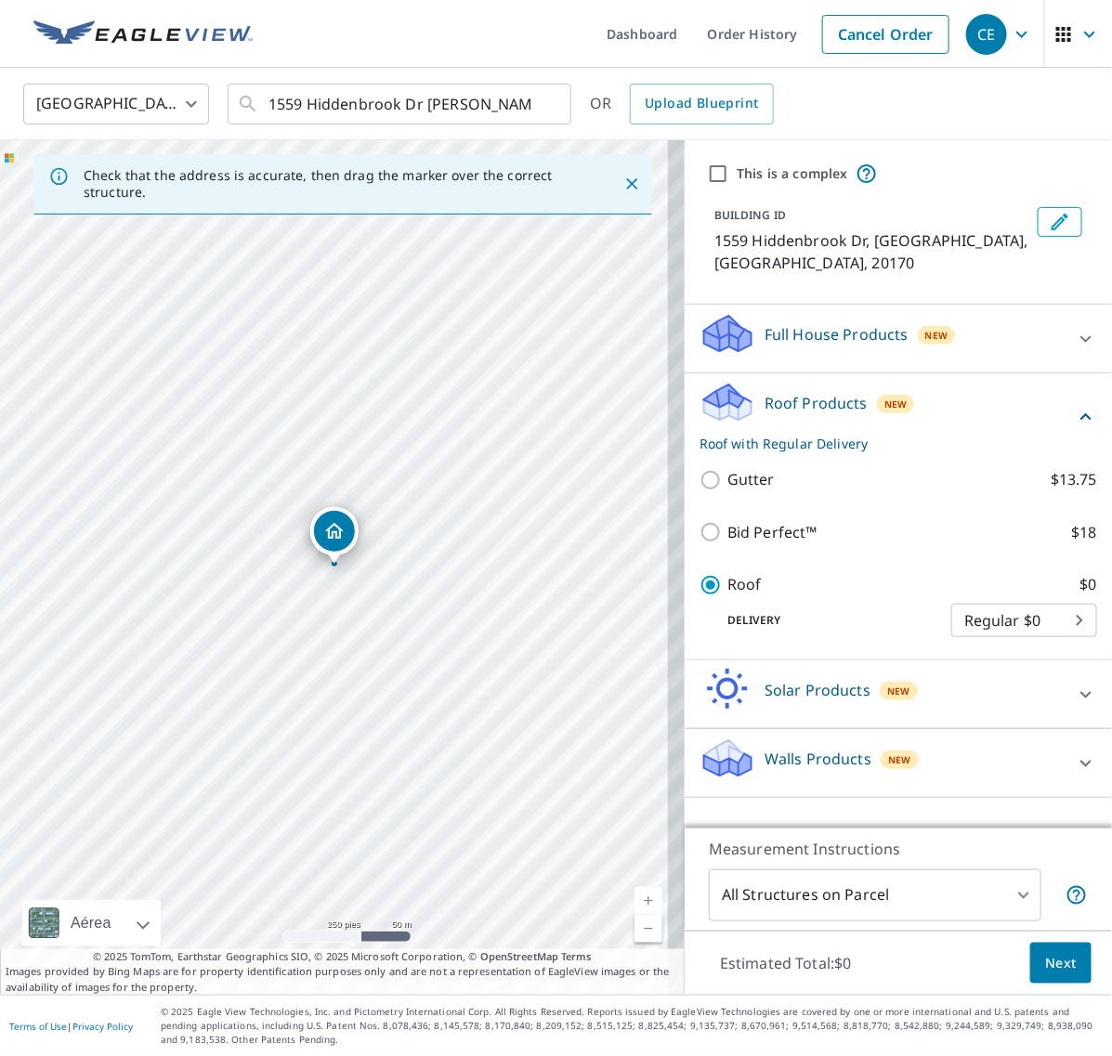
click at [1045, 960] on span "Next" at bounding box center [1061, 963] width 32 height 23
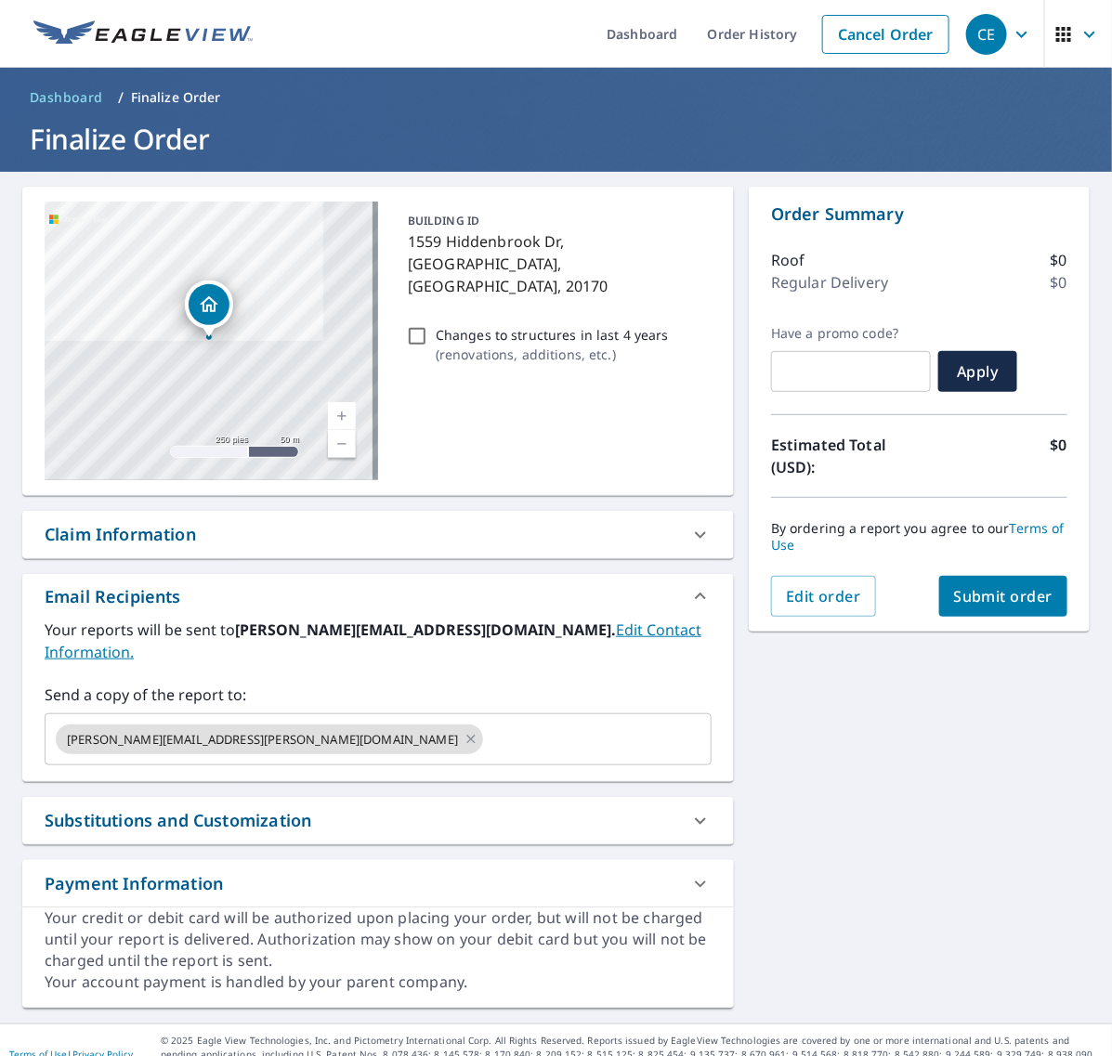
click at [1015, 592] on span "Submit order" at bounding box center [1003, 596] width 99 height 20
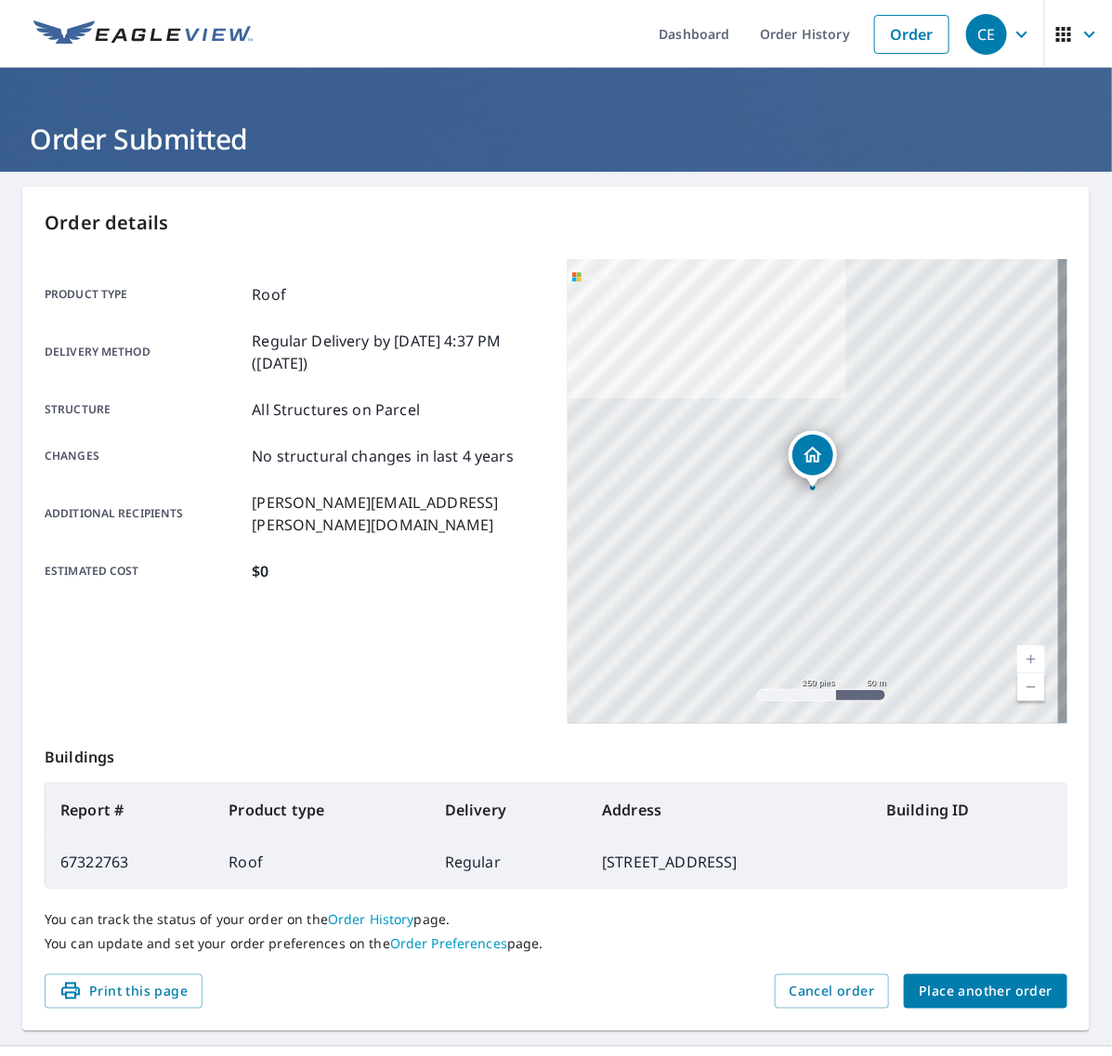
click at [957, 976] on button "Place another order" at bounding box center [986, 992] width 164 height 34
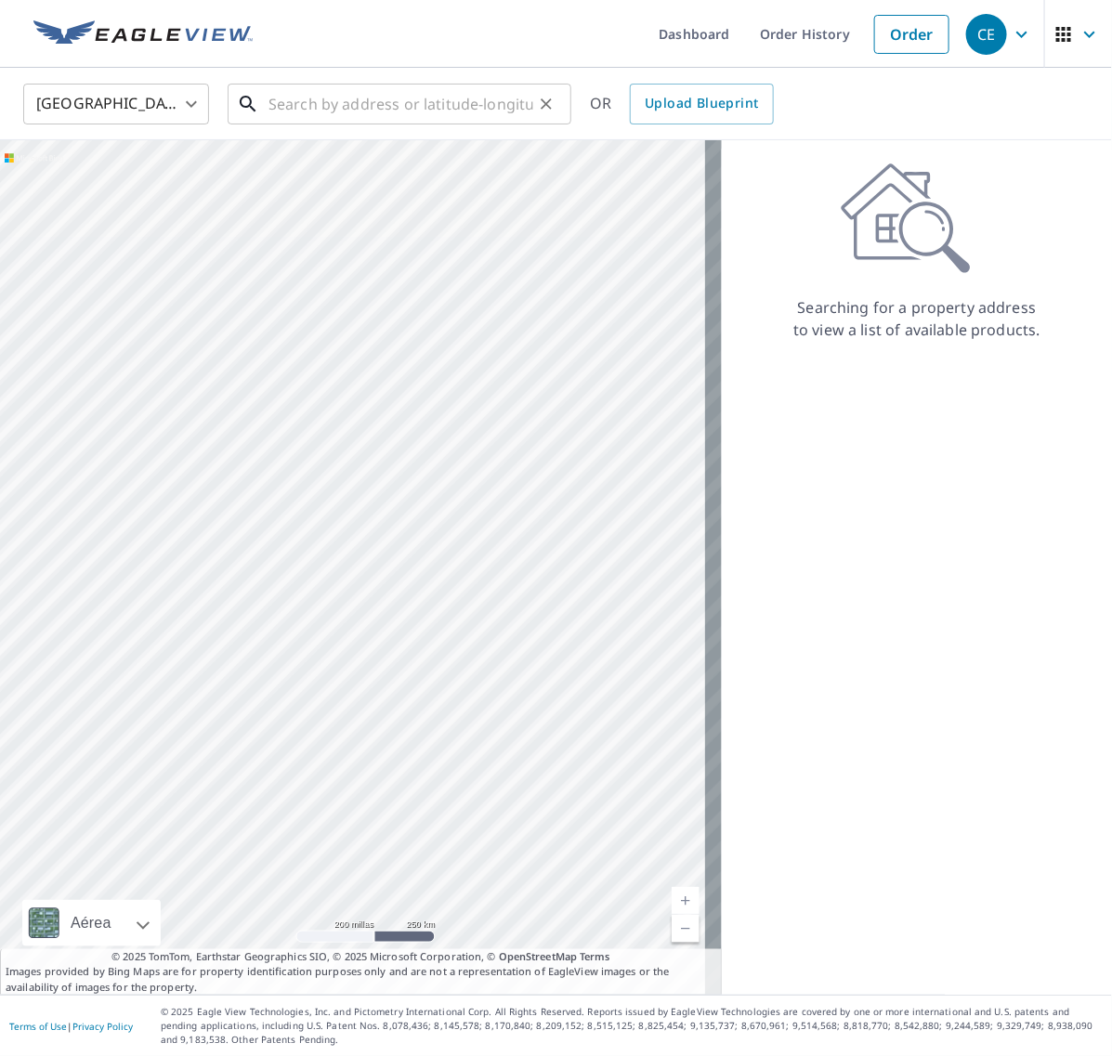
click at [342, 107] on input "text" at bounding box center [401, 104] width 265 height 52
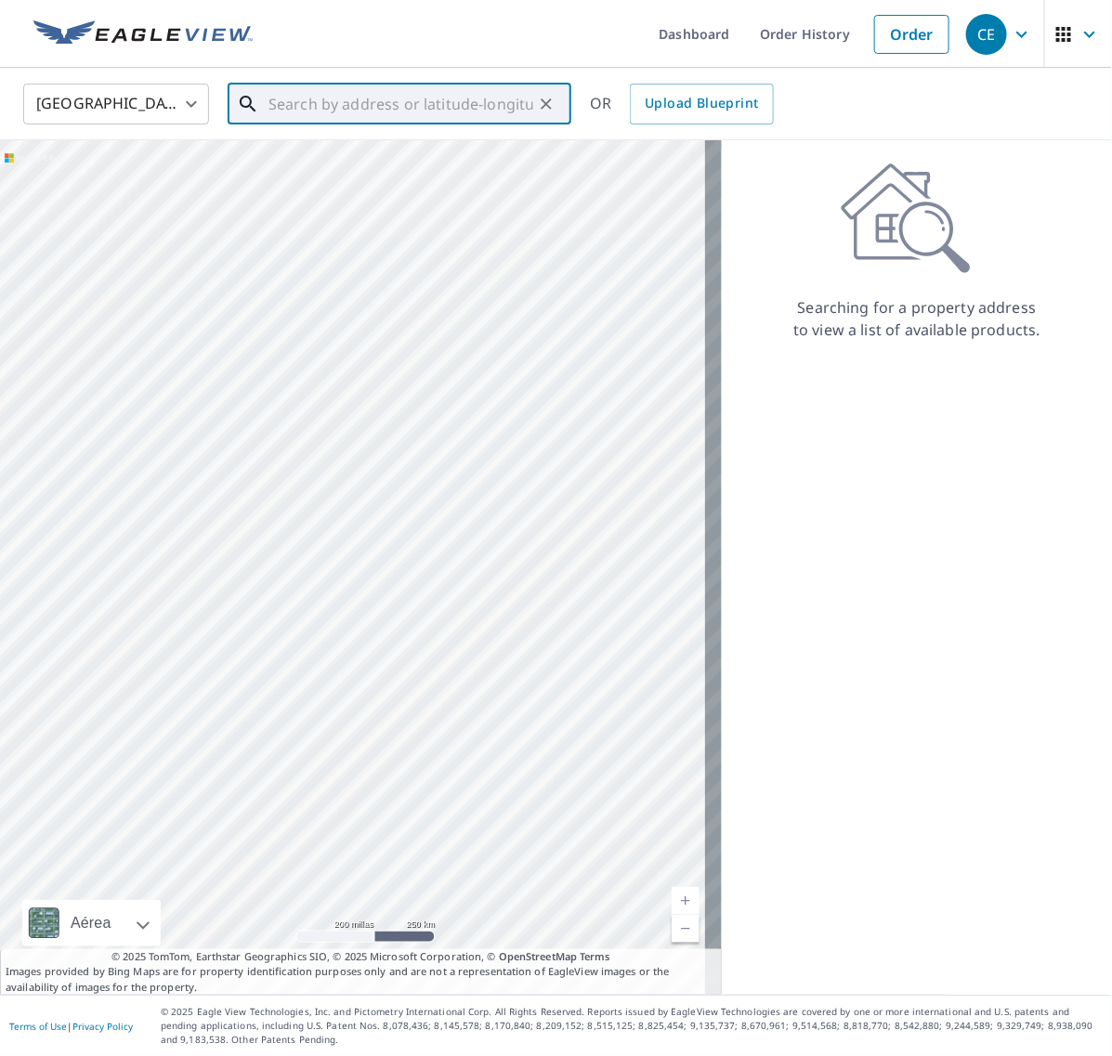
paste input "[STREET_ADDRESS][PERSON_NAME]"
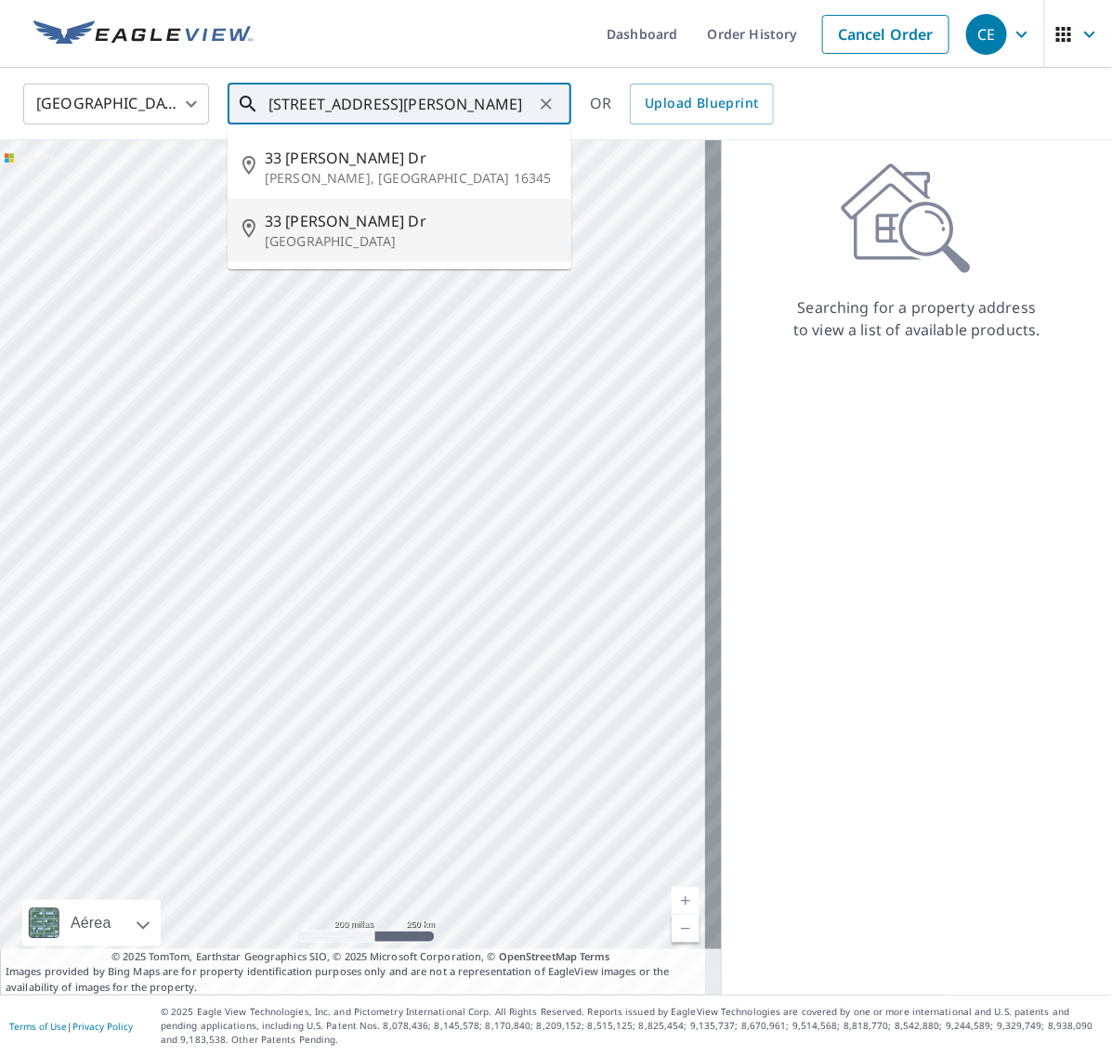
click at [384, 232] on p "[GEOGRAPHIC_DATA]" at bounding box center [411, 241] width 292 height 19
type input "[STREET_ADDRESS][PERSON_NAME][PERSON_NAME]"
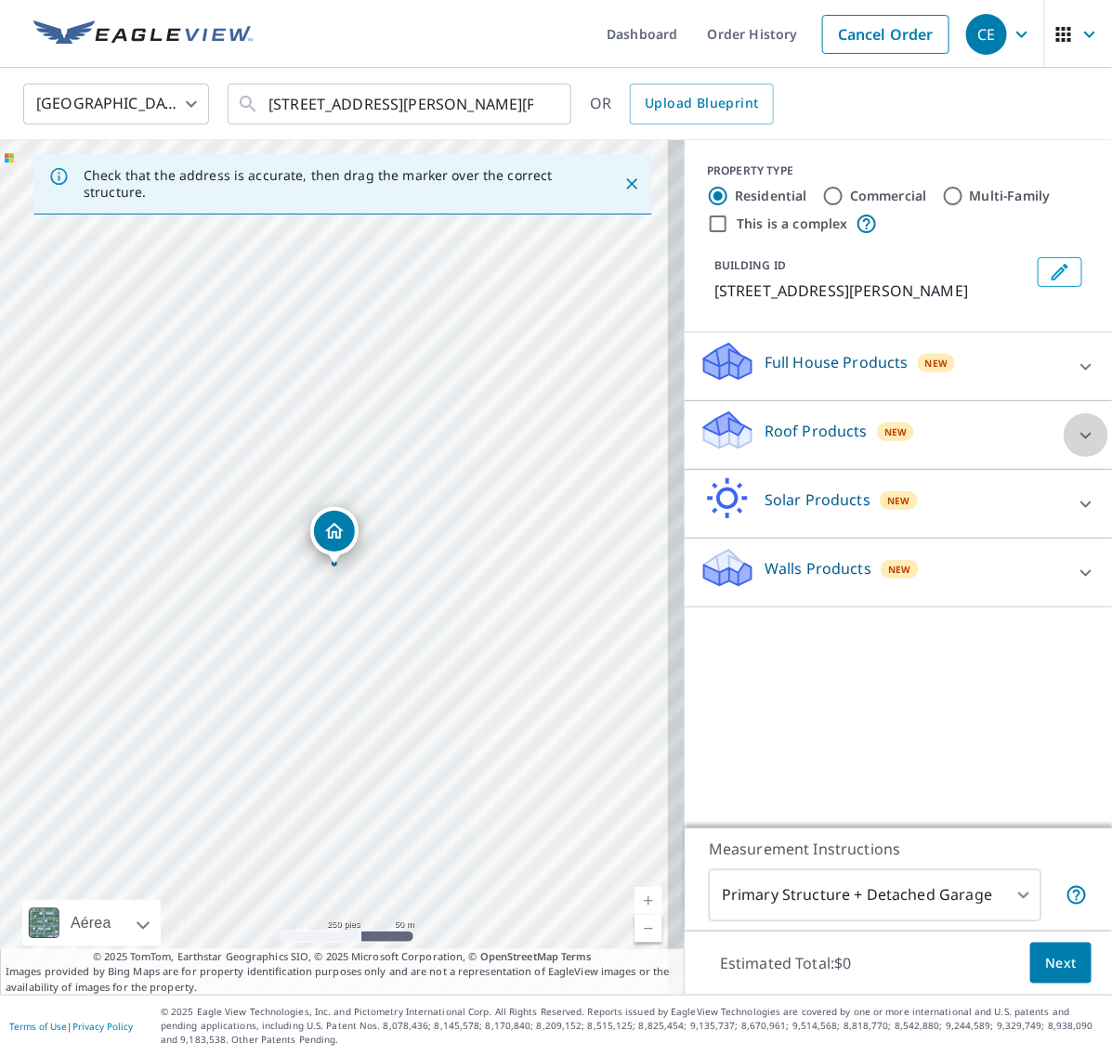
click at [1075, 443] on icon at bounding box center [1086, 436] width 22 height 22
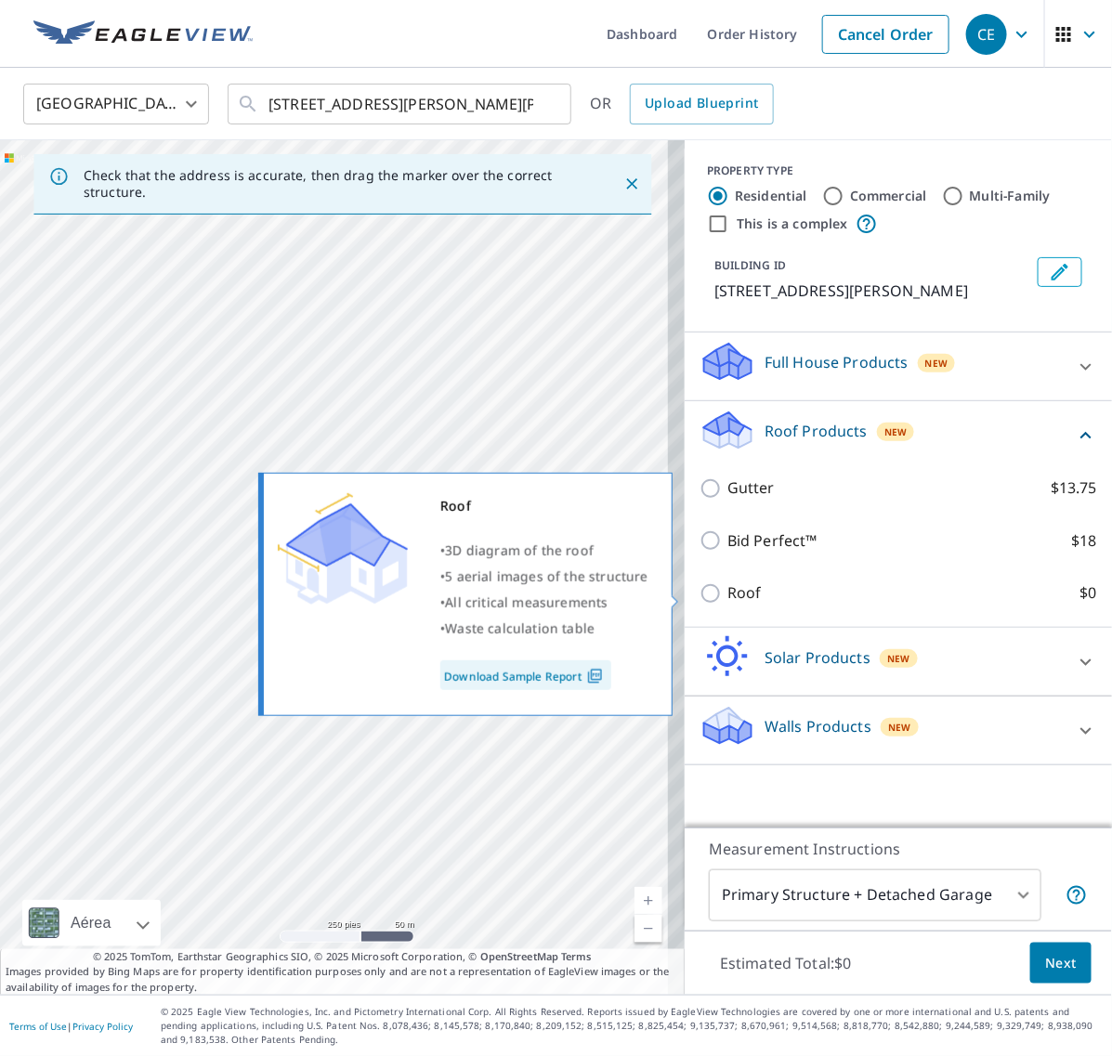
click at [700, 596] on input "Roof $0" at bounding box center [714, 594] width 28 height 22
checkbox input "true"
type input "3"
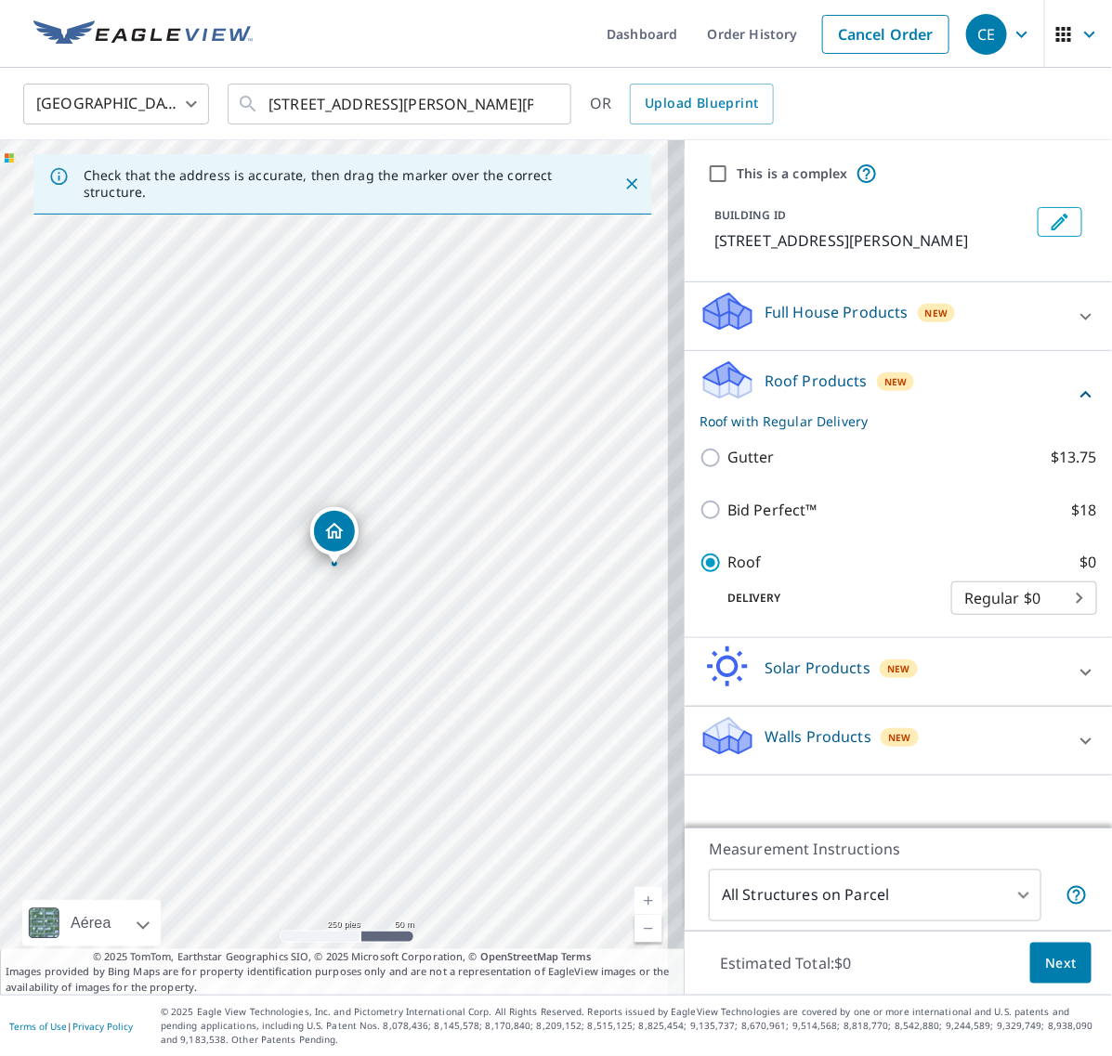
click at [1045, 959] on span "Next" at bounding box center [1061, 963] width 32 height 23
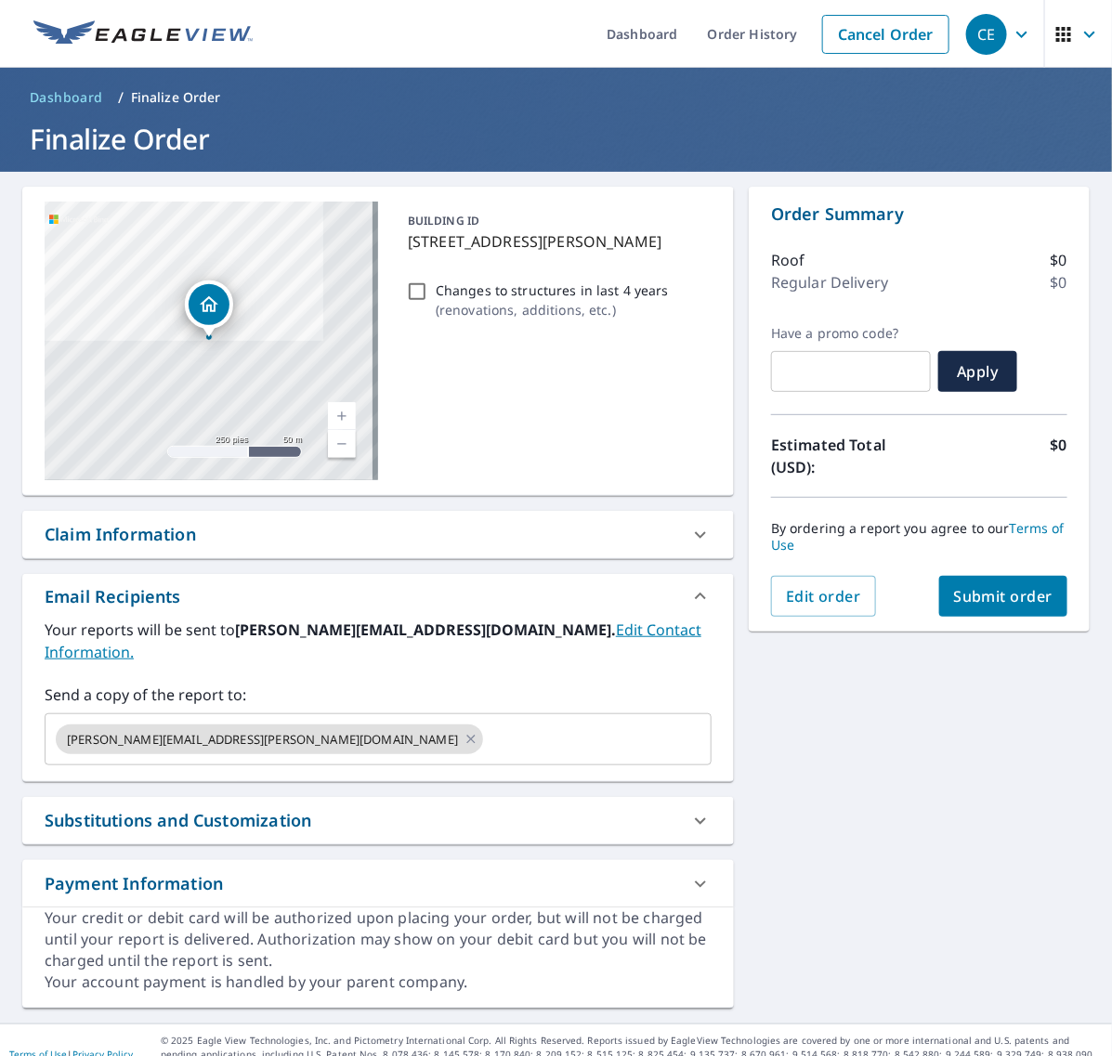
click at [1015, 593] on span "Submit order" at bounding box center [1003, 596] width 99 height 20
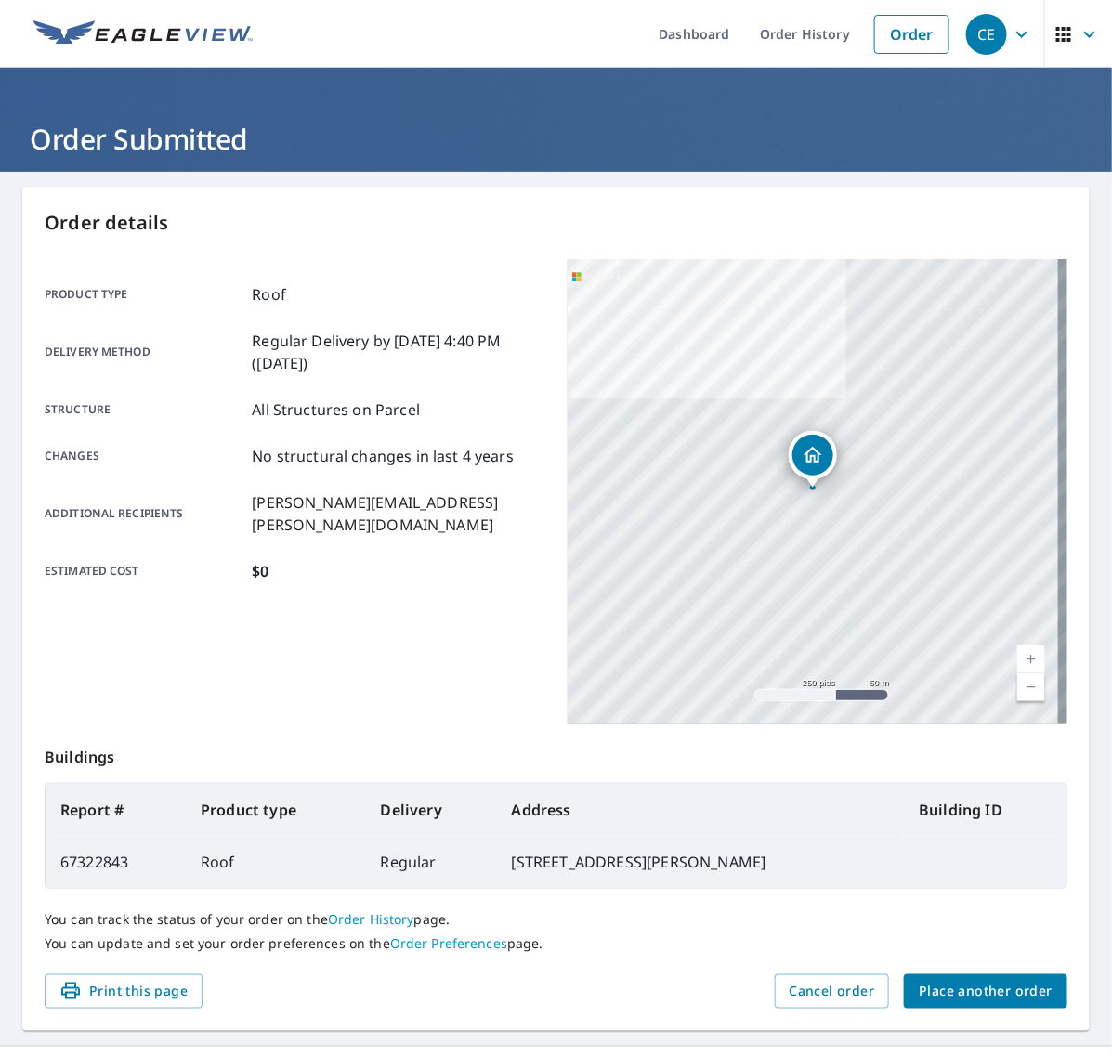
click at [1025, 991] on span "Place another order" at bounding box center [986, 991] width 134 height 23
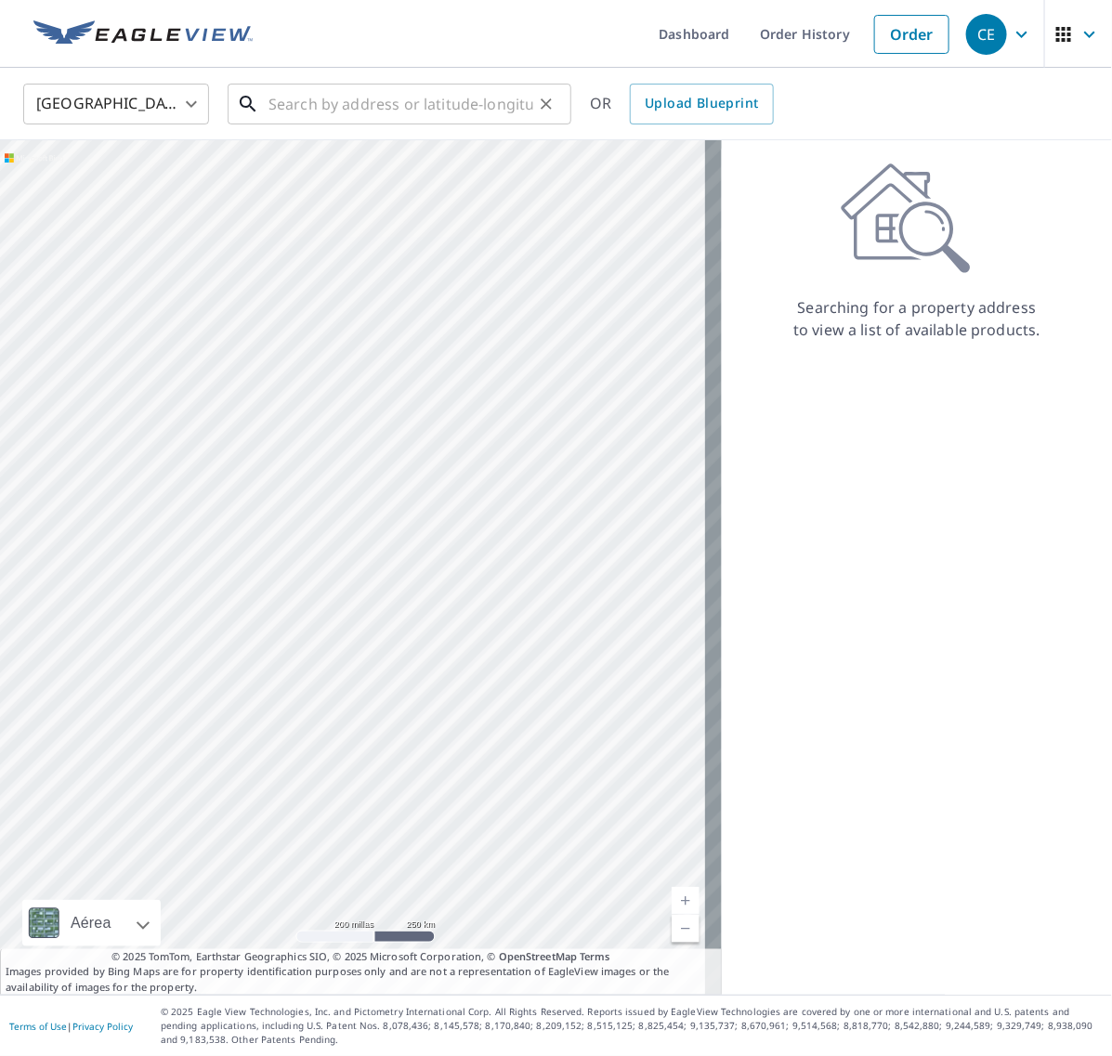
click at [348, 98] on input "text" at bounding box center [401, 104] width 265 height 52
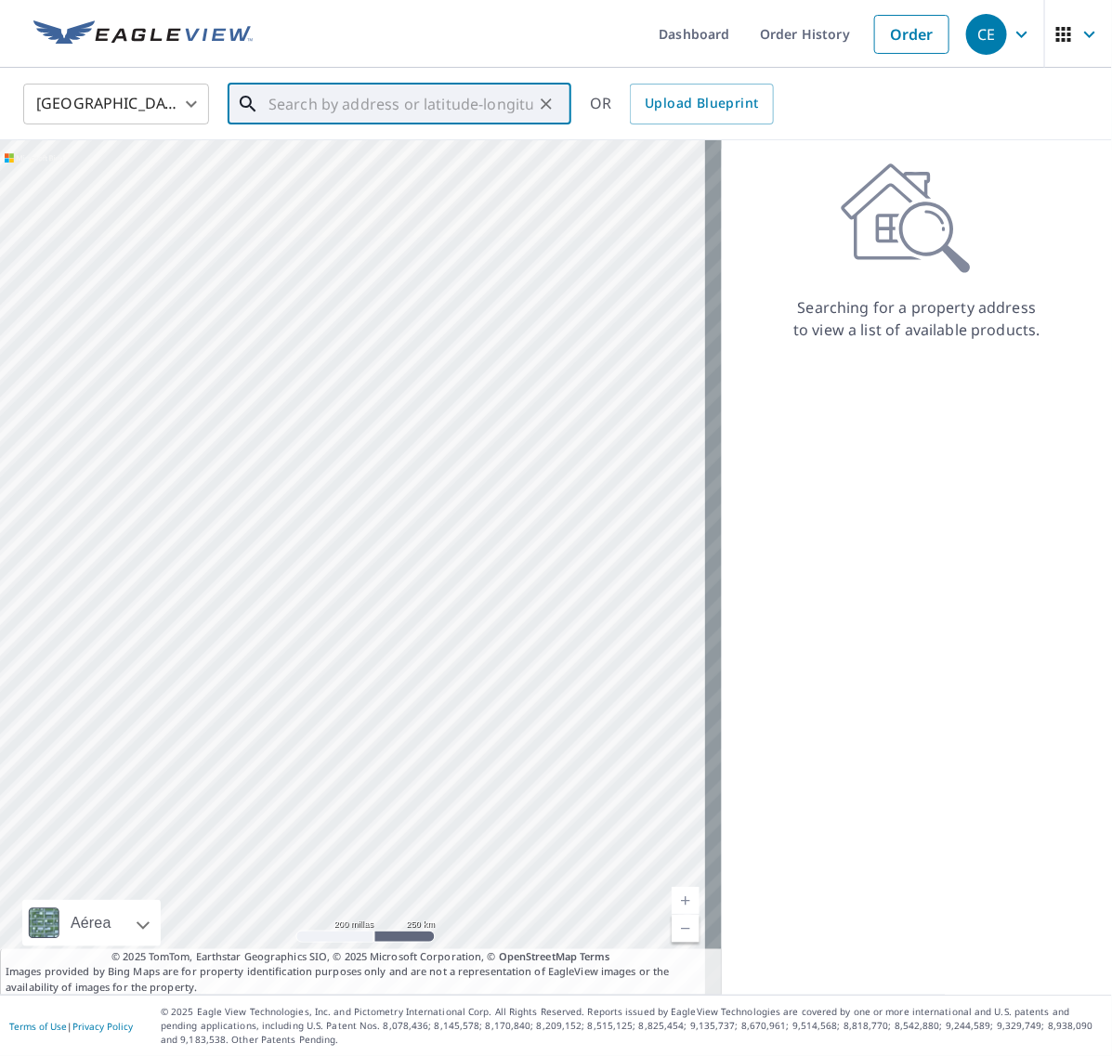
paste input "[STREET_ADDRESS][PERSON_NAME]"
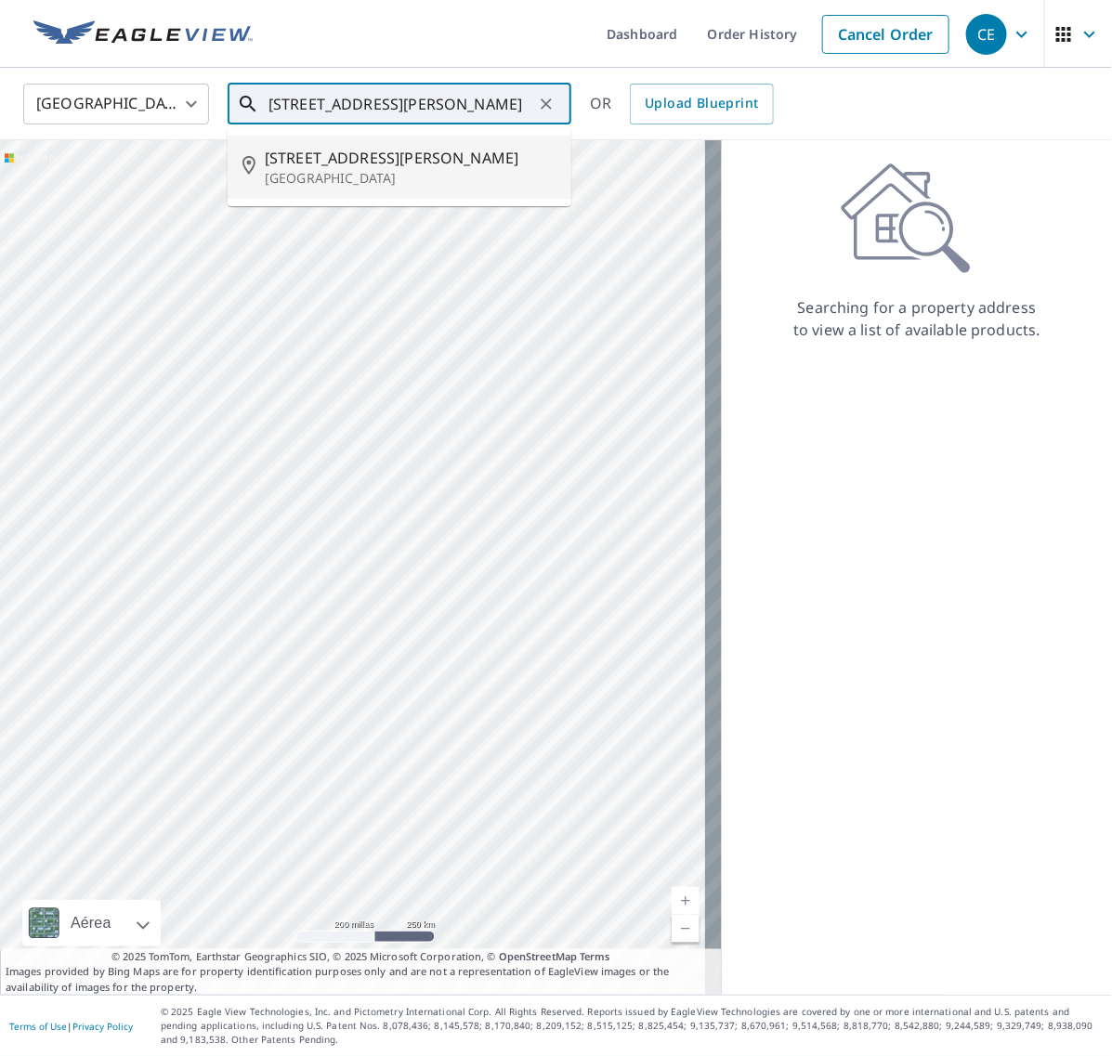
click at [388, 147] on span "[STREET_ADDRESS][PERSON_NAME]" at bounding box center [411, 158] width 292 height 22
type input "[STREET_ADDRESS][PERSON_NAME]"
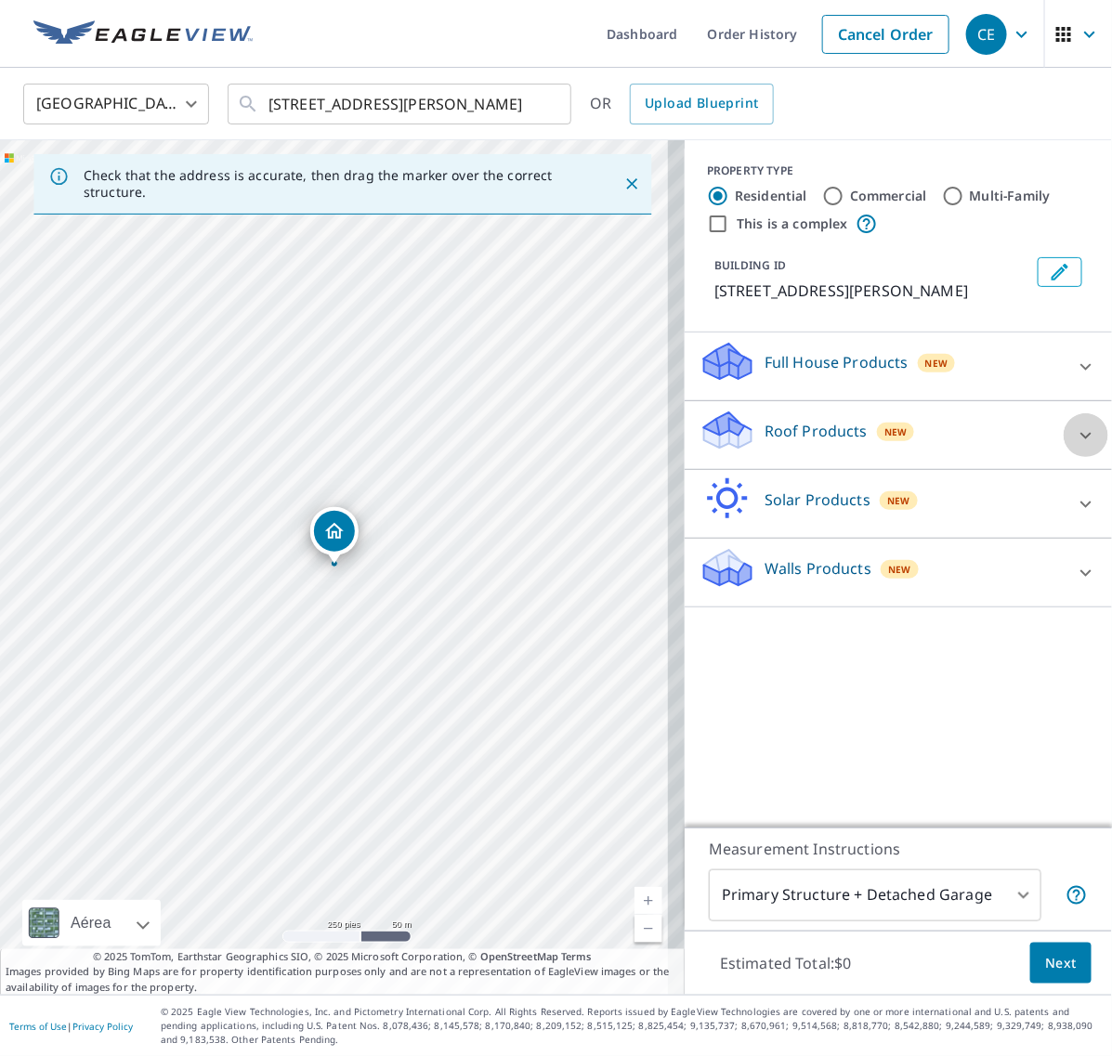
click at [1076, 429] on icon at bounding box center [1086, 436] width 22 height 22
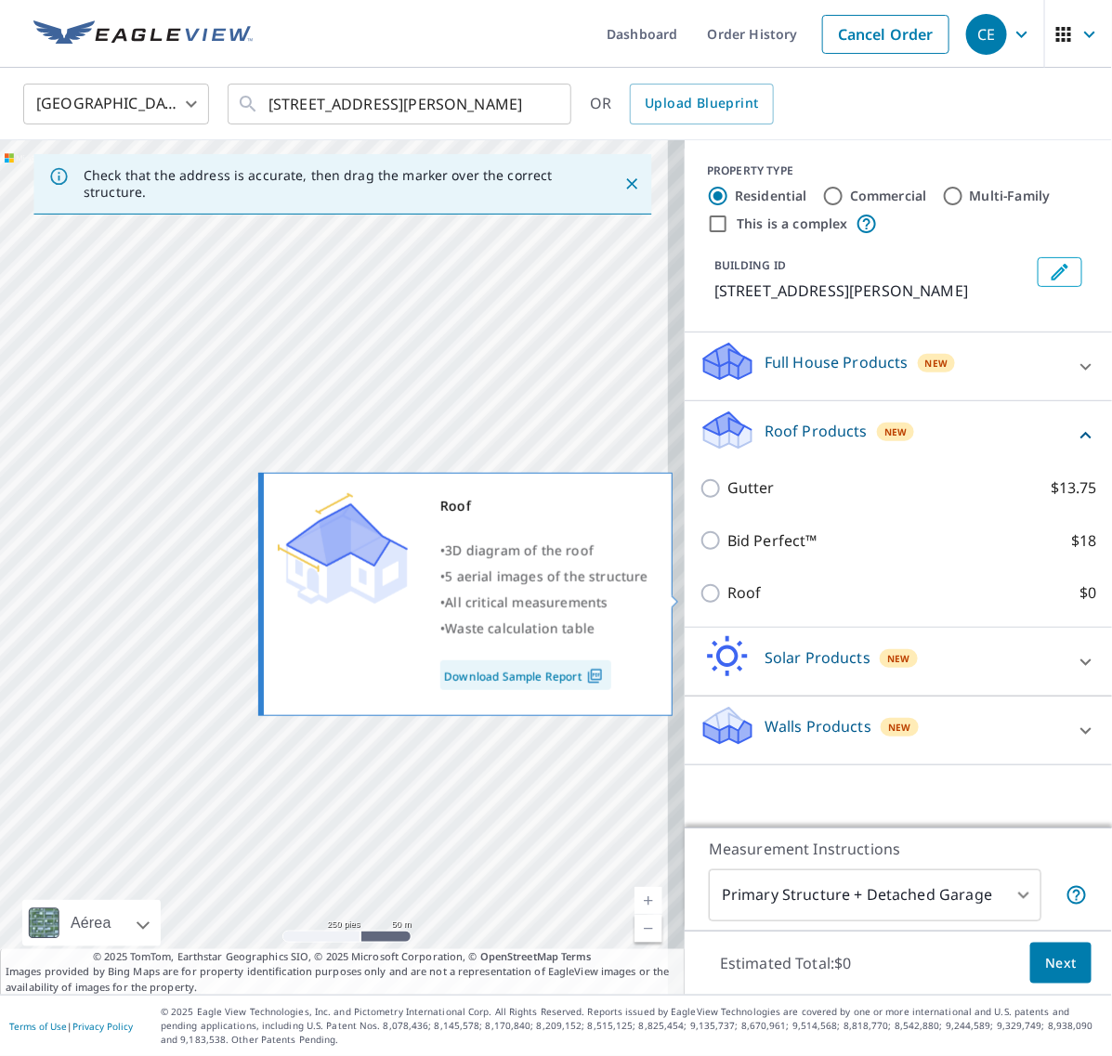
click at [701, 597] on input "Roof $0" at bounding box center [714, 594] width 28 height 22
checkbox input "true"
type input "3"
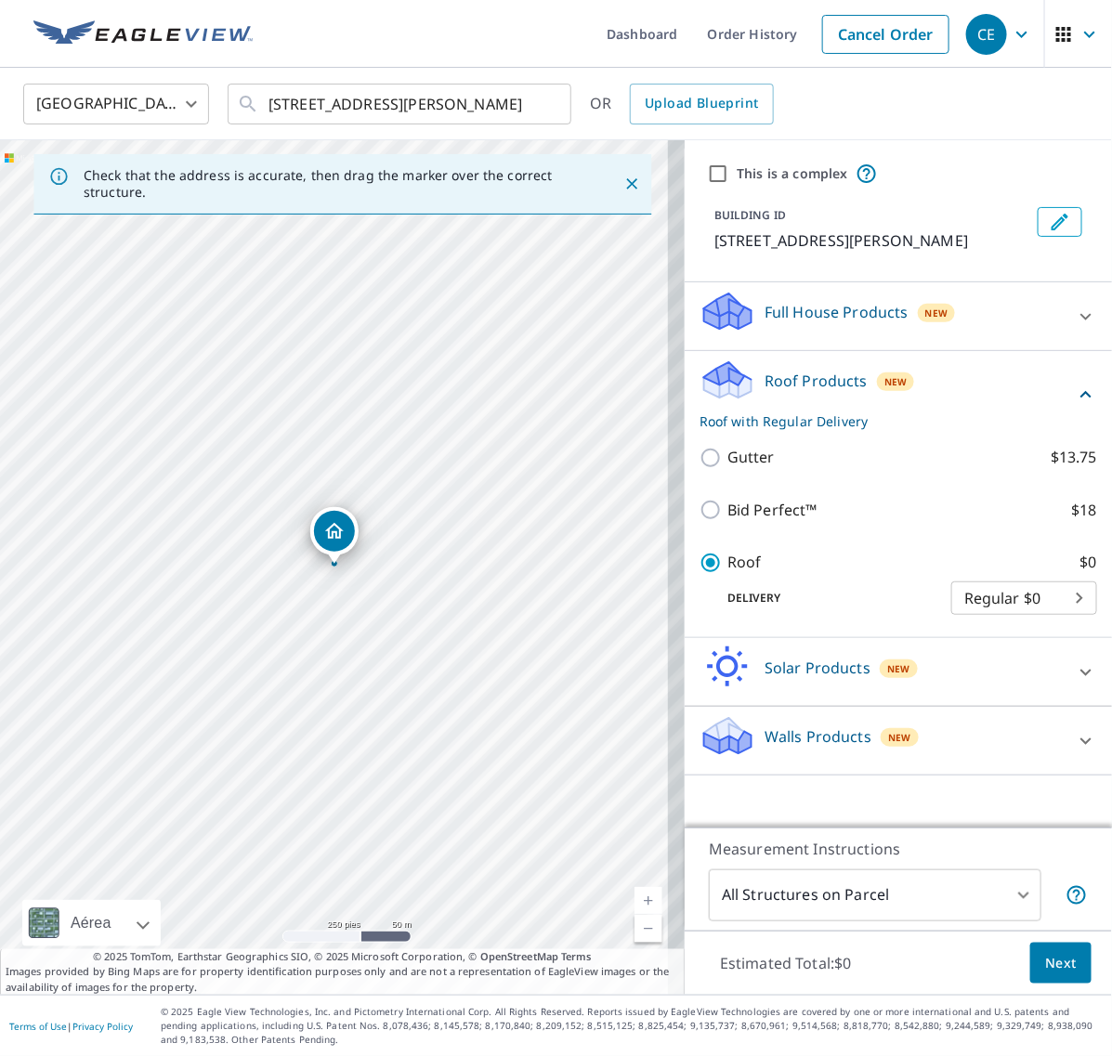
click at [1045, 955] on span "Next" at bounding box center [1061, 963] width 32 height 23
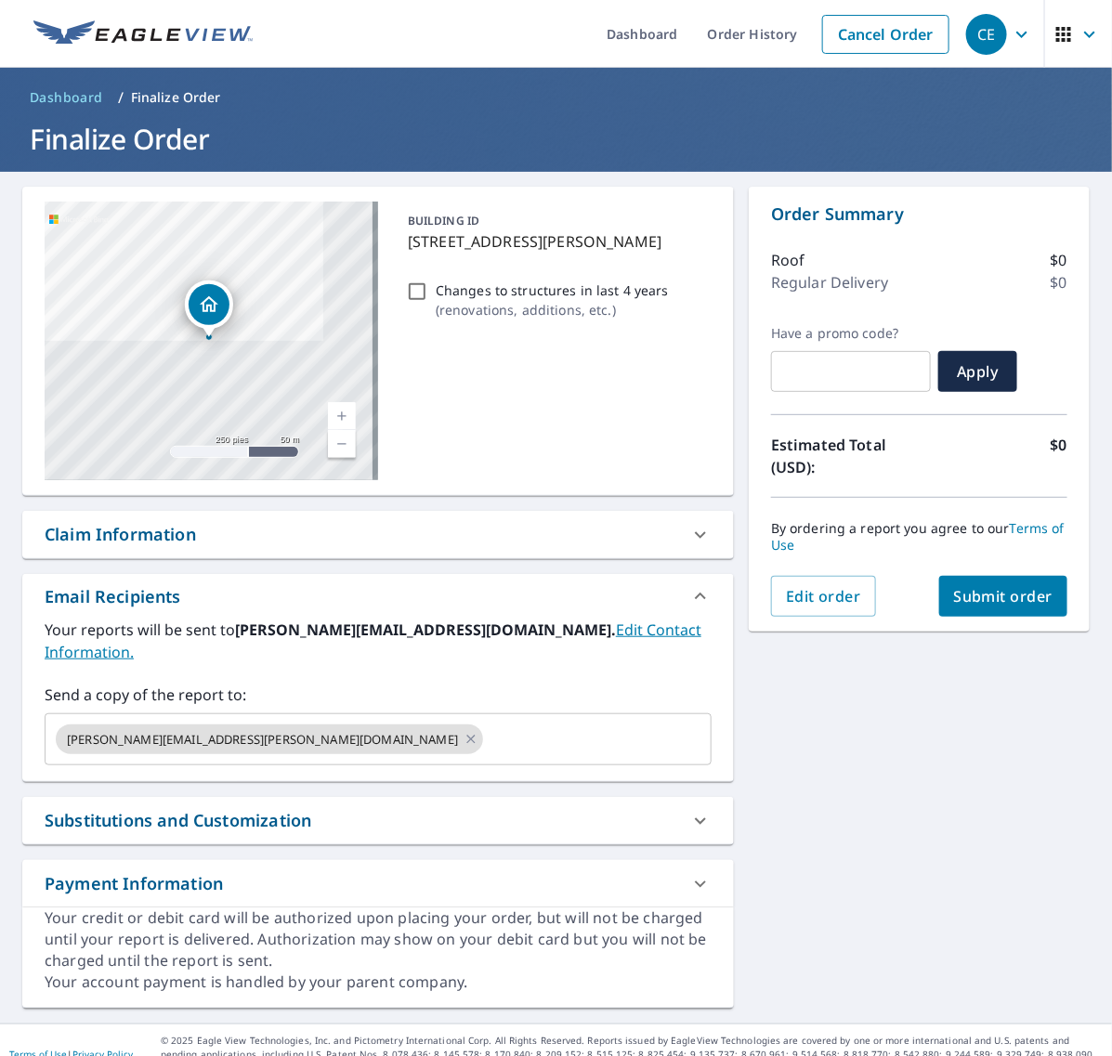
click at [978, 592] on span "Submit order" at bounding box center [1003, 596] width 99 height 20
